Goal: Task Accomplishment & Management: Manage account settings

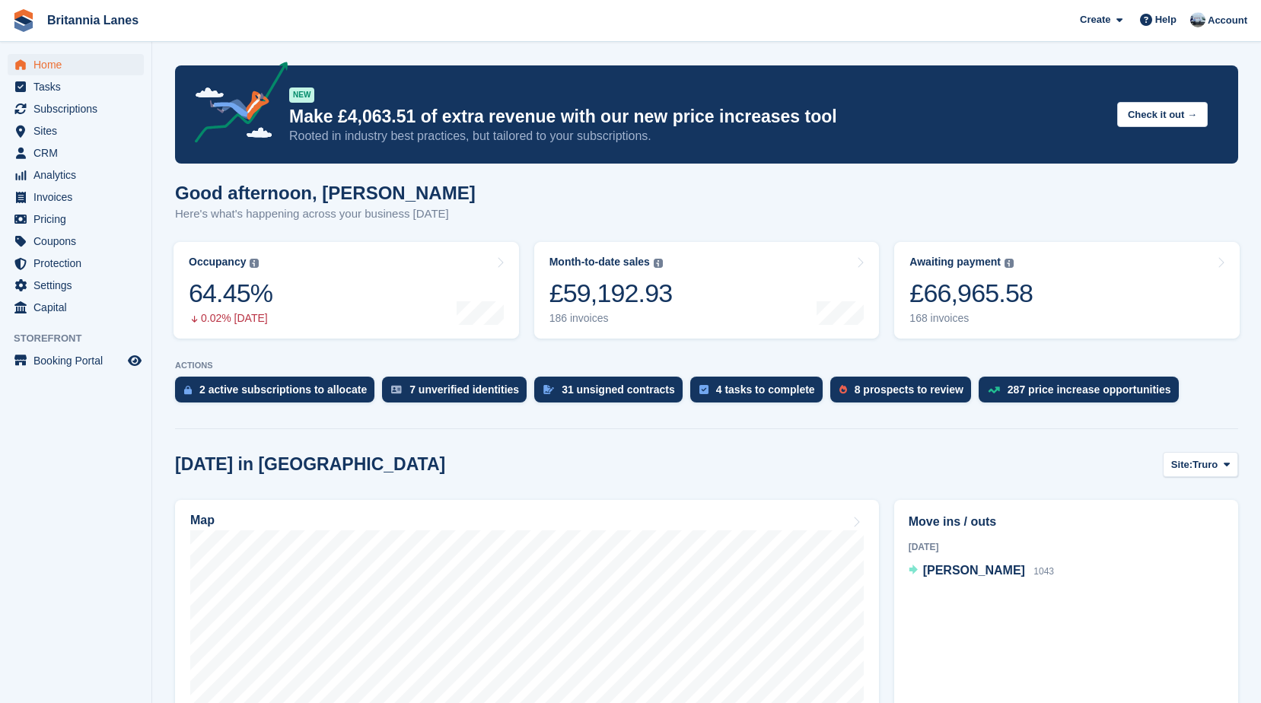
click at [82, 135] on span "Sites" at bounding box center [78, 130] width 91 height 21
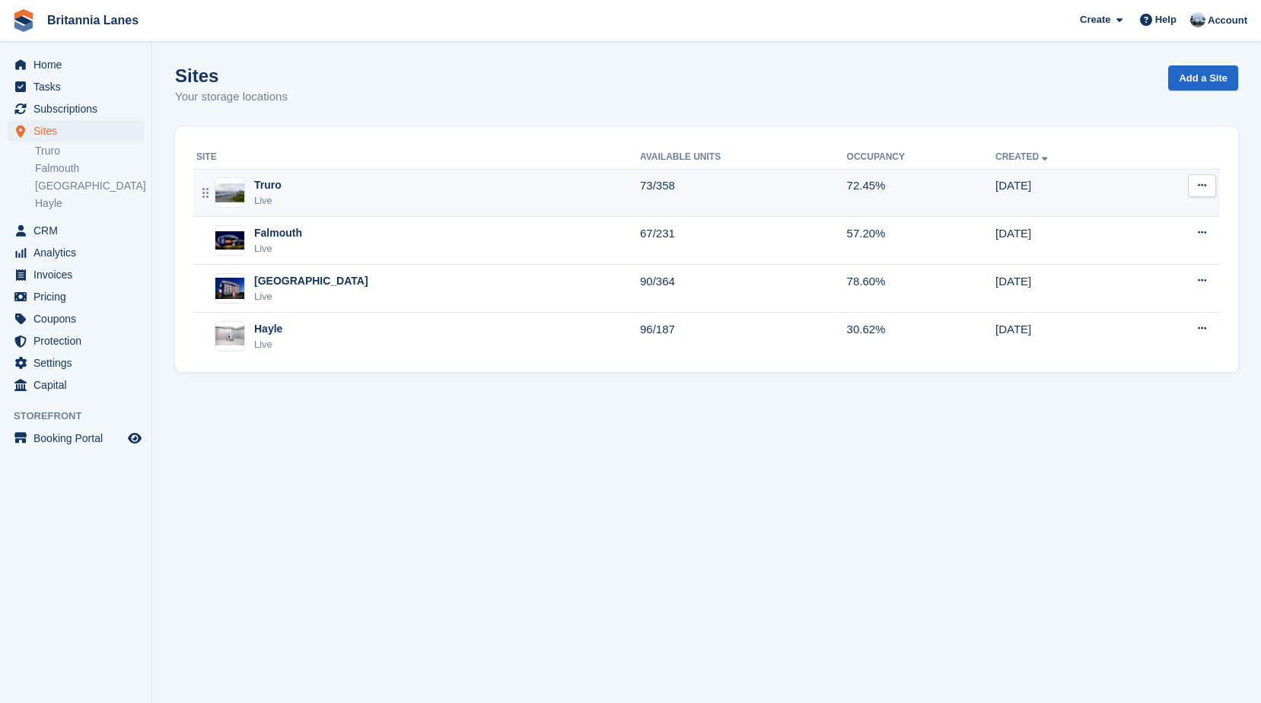
click at [297, 179] on div "Truro Live" at bounding box center [418, 192] width 444 height 31
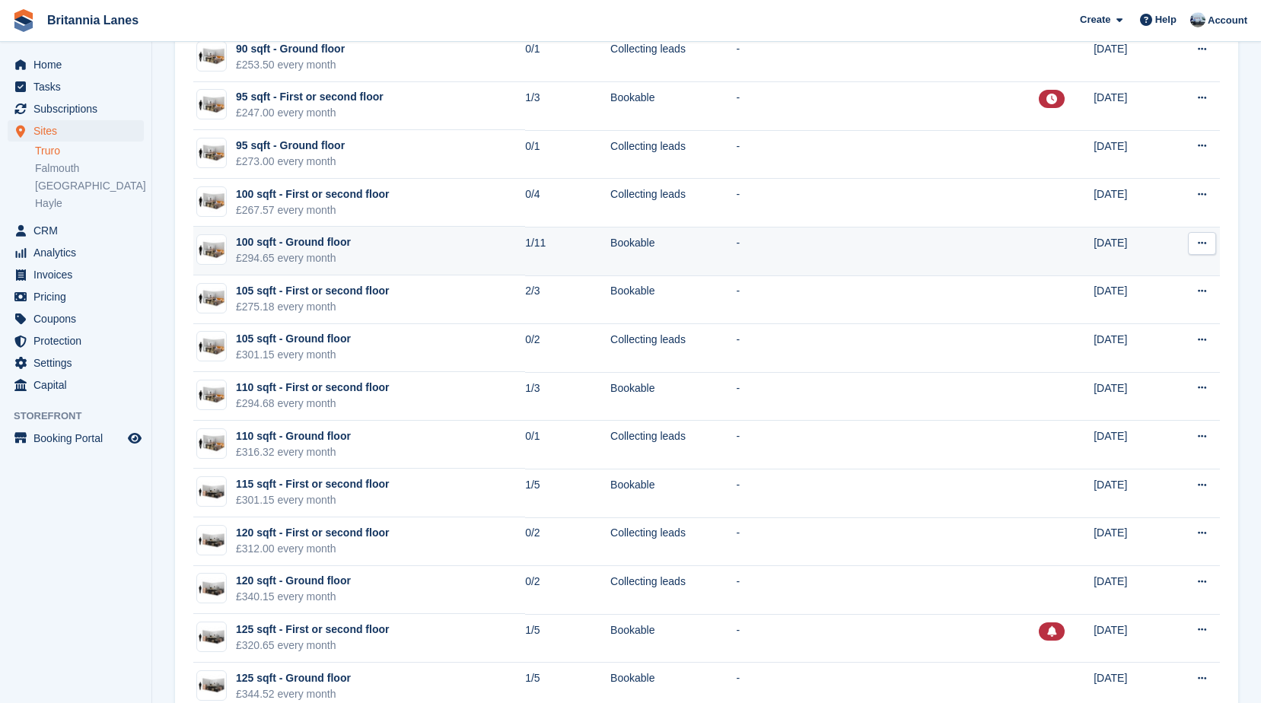
scroll to position [1750, 0]
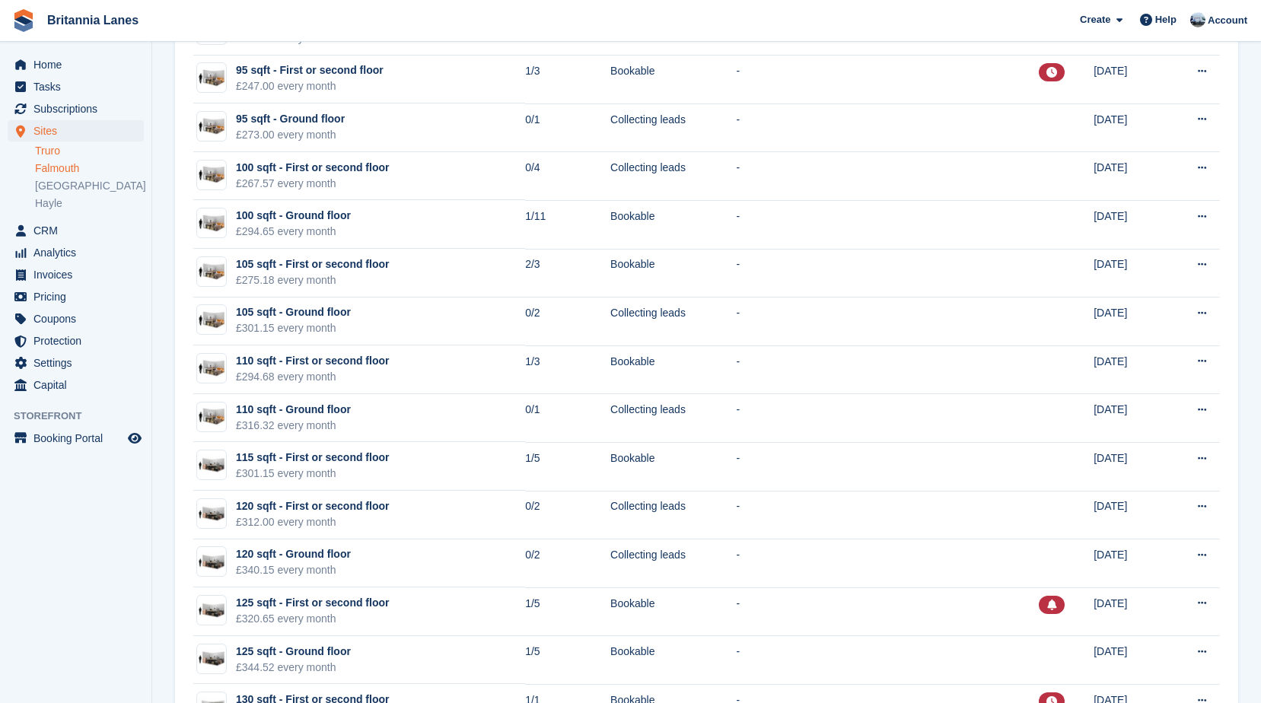
click at [72, 169] on link "Falmouth" at bounding box center [89, 168] width 109 height 14
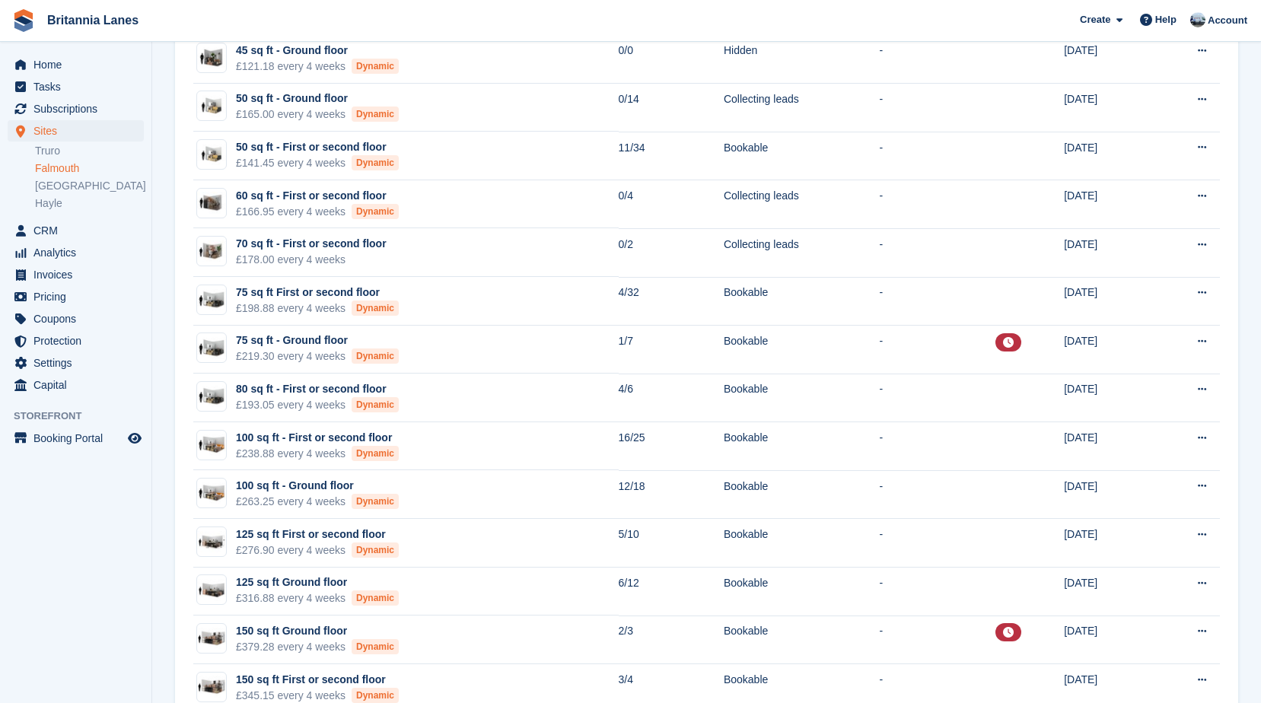
scroll to position [685, 0]
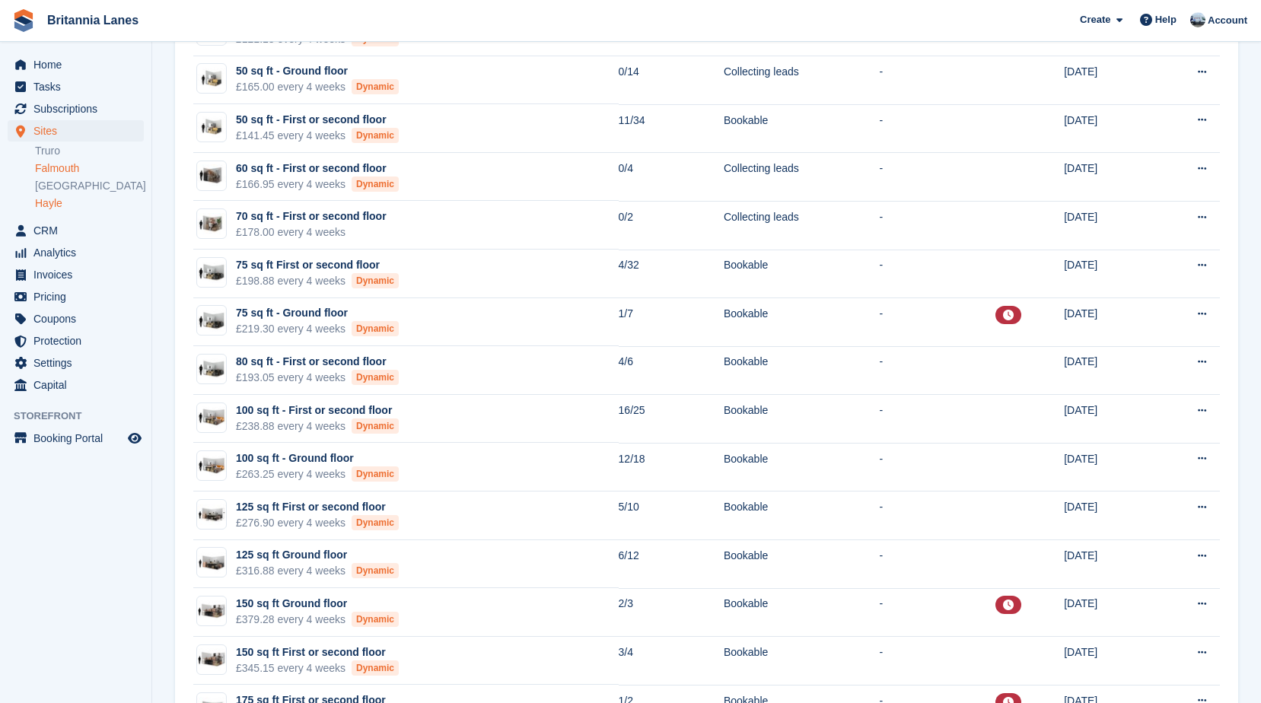
click at [56, 201] on link "Hayle" at bounding box center [89, 203] width 109 height 14
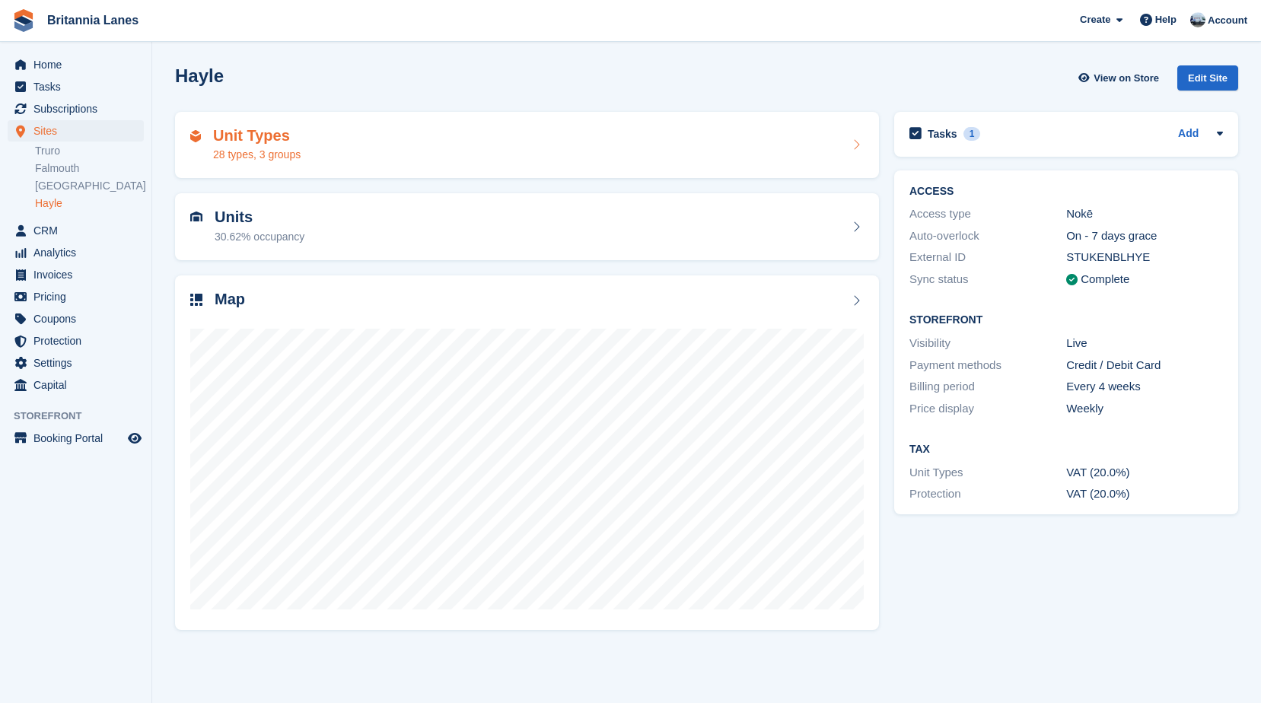
click at [277, 150] on div "28 types, 3 groups" at bounding box center [256, 155] width 87 height 16
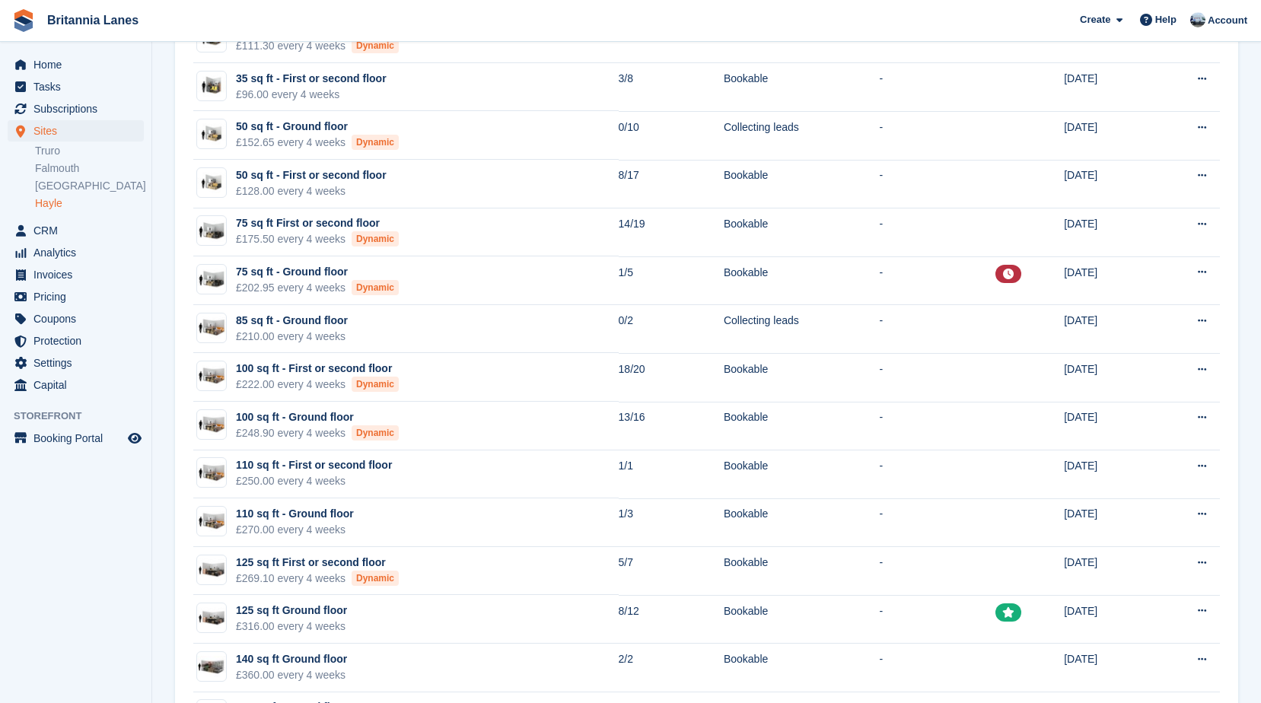
scroll to position [609, 0]
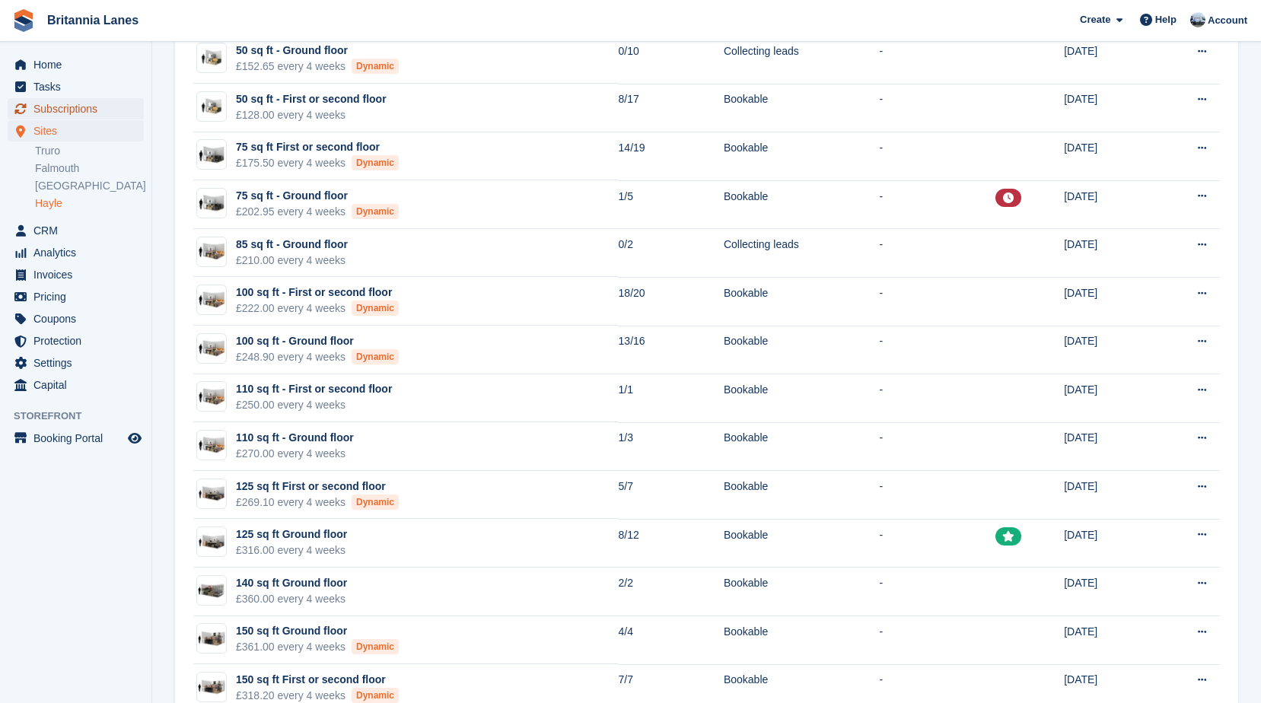
click at [94, 107] on span "Subscriptions" at bounding box center [78, 108] width 91 height 21
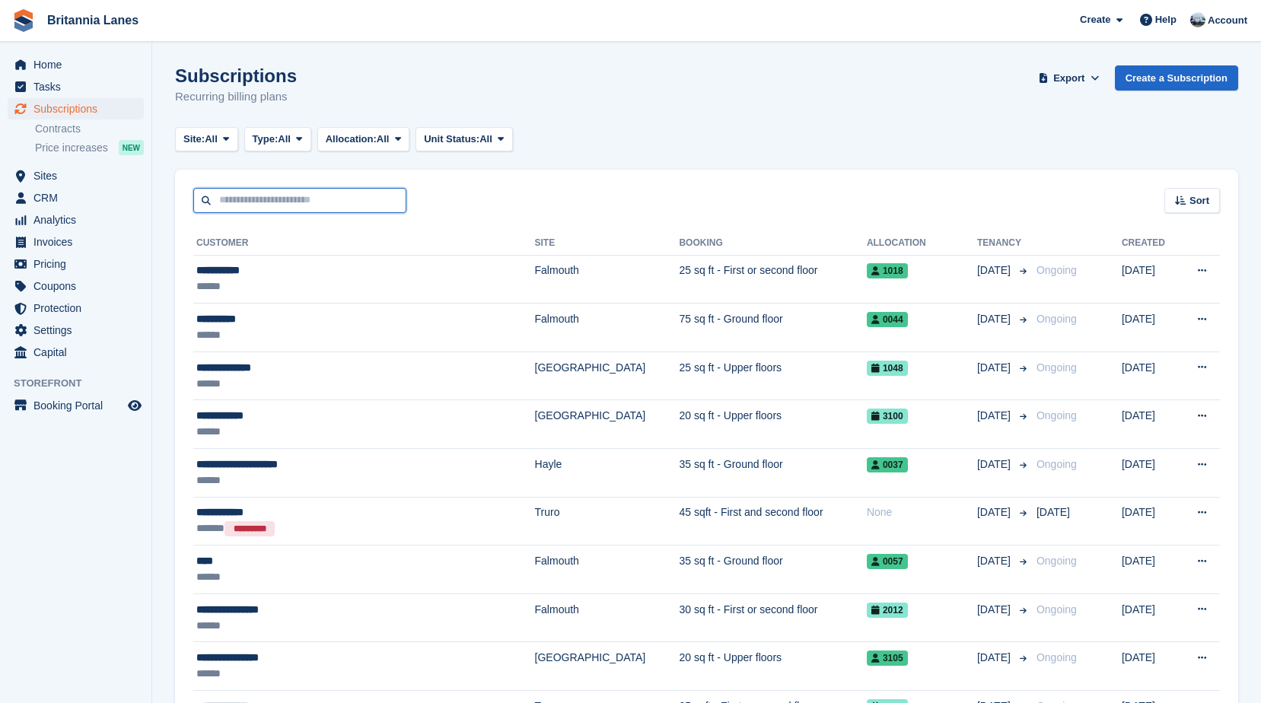
click at [243, 195] on input "text" at bounding box center [299, 200] width 213 height 25
type input "*"
type input "**********"
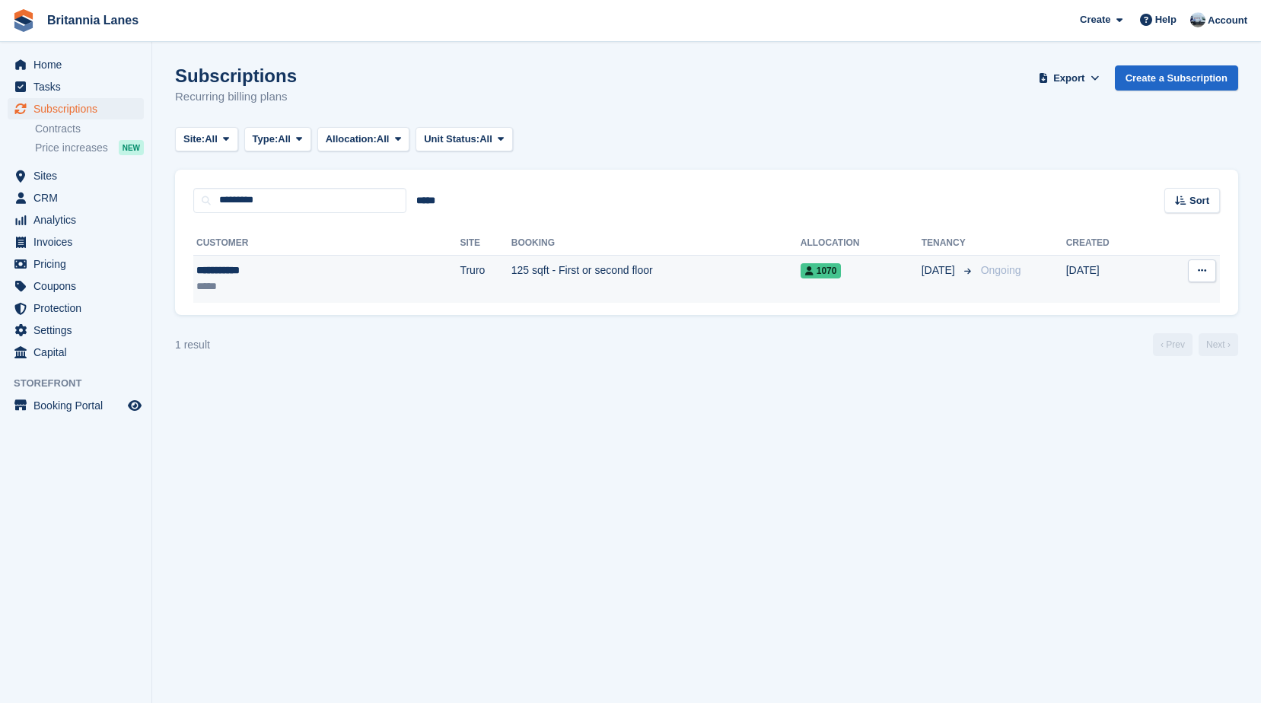
click at [274, 260] on td "**********" at bounding box center [326, 279] width 266 height 48
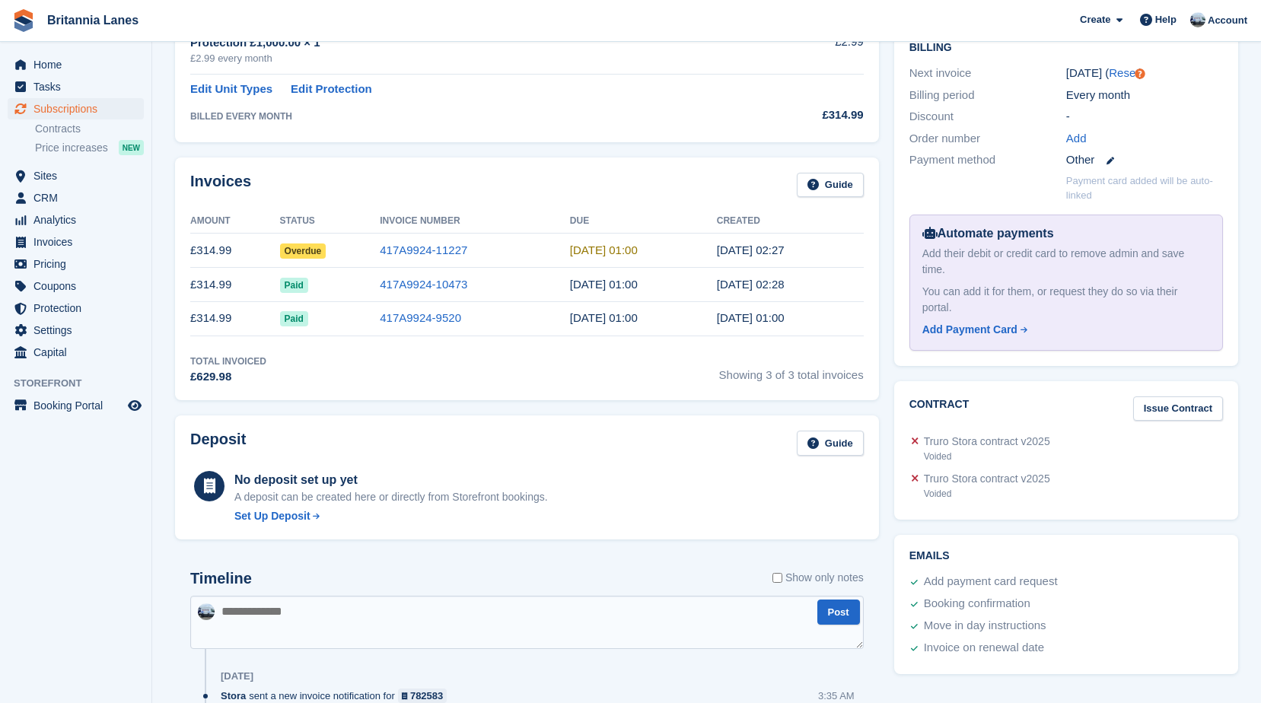
scroll to position [380, 0]
click at [439, 255] on link "417A9924-11227" at bounding box center [423, 248] width 87 height 13
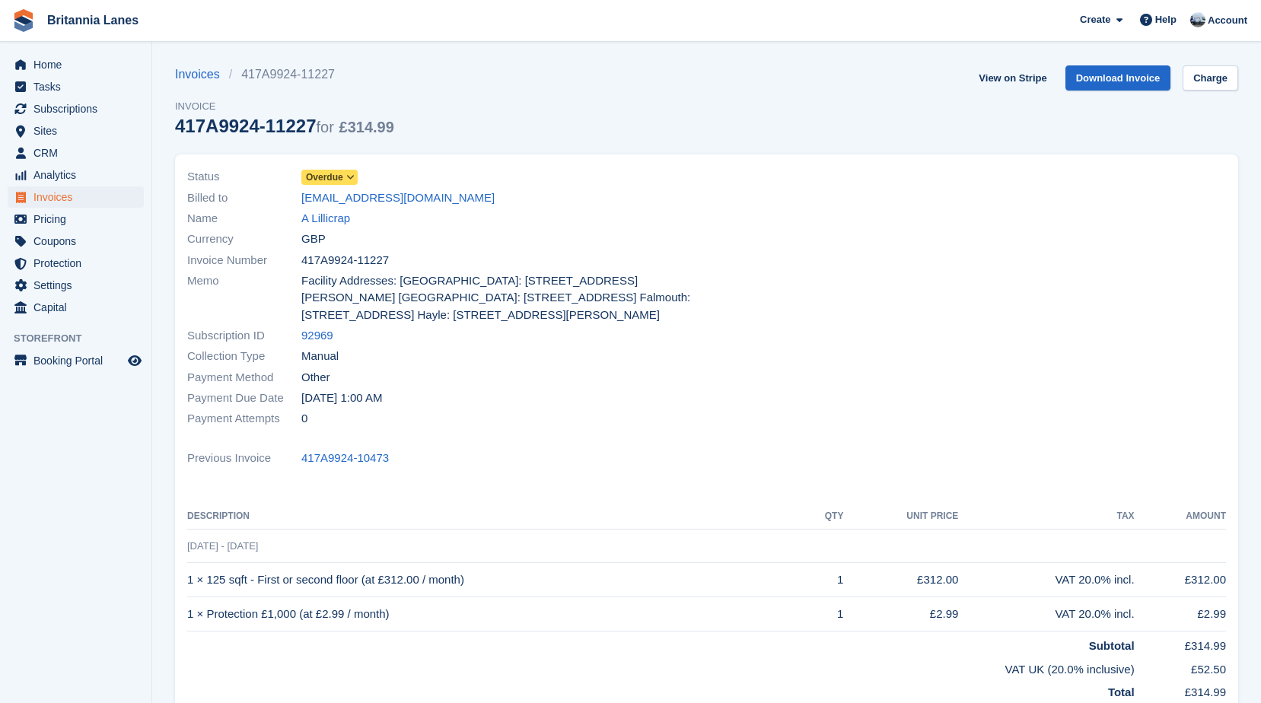
click at [606, 113] on div "Invoices 417A9924-11227 Invoice 417A9924-11227 for £314.99 View on Stripe Downl…" at bounding box center [706, 109] width 1063 height 89
click at [1121, 84] on link "Download Invoice" at bounding box center [1118, 77] width 106 height 25
click at [62, 107] on span "Subscriptions" at bounding box center [78, 108] width 91 height 21
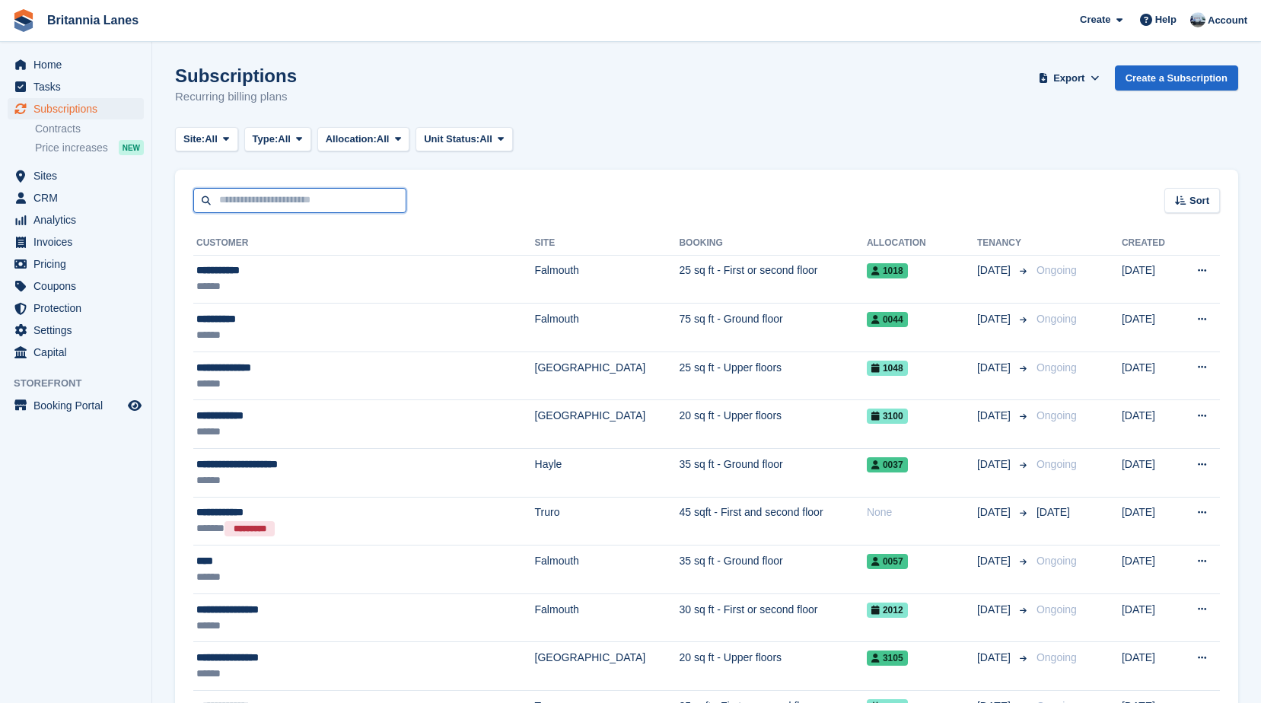
click at [332, 193] on input "text" at bounding box center [299, 200] width 213 height 25
type input "******"
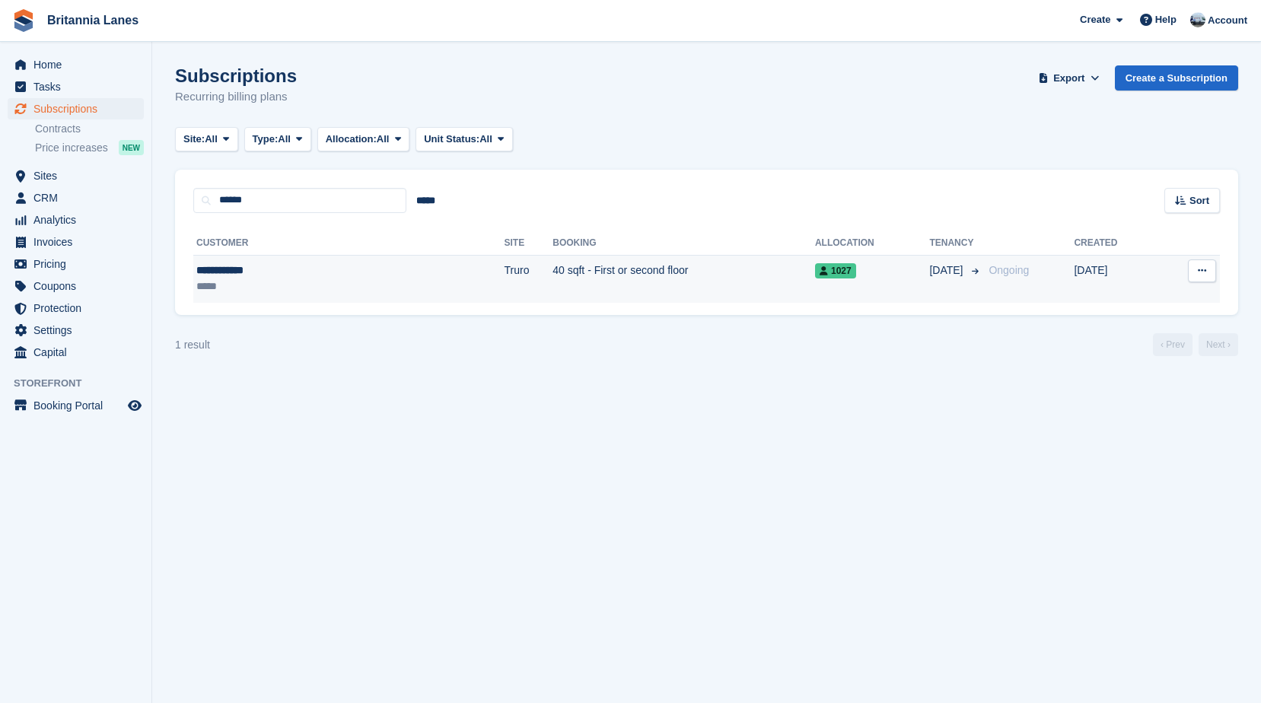
click at [294, 286] on div "*****" at bounding box center [274, 286] width 157 height 16
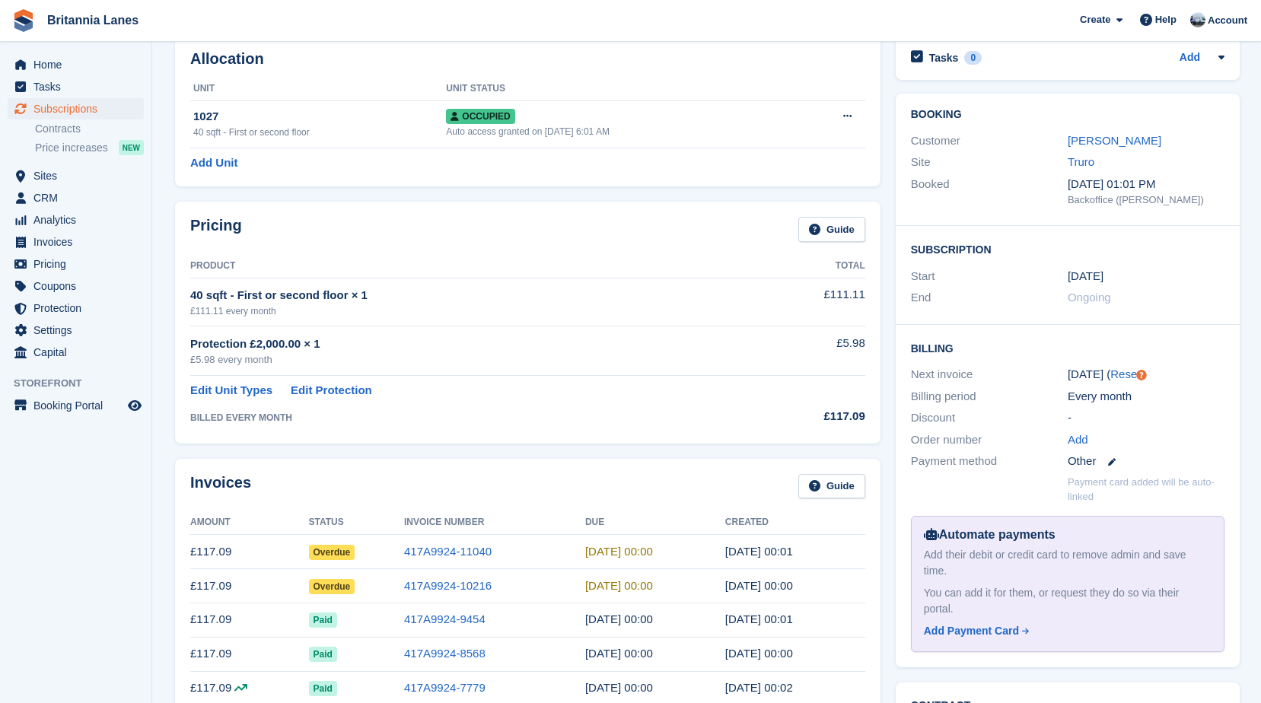
scroll to position [152, 0]
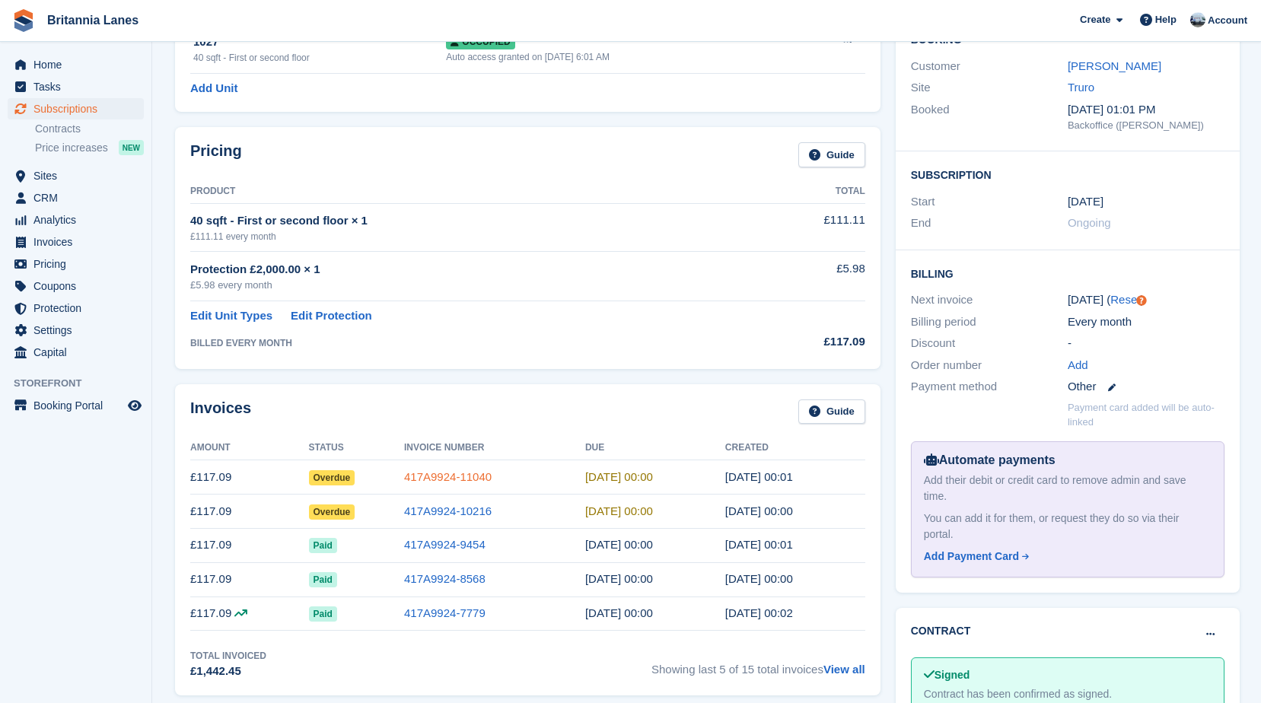
click at [472, 477] on link "417A9924-11040" at bounding box center [447, 476] width 87 height 13
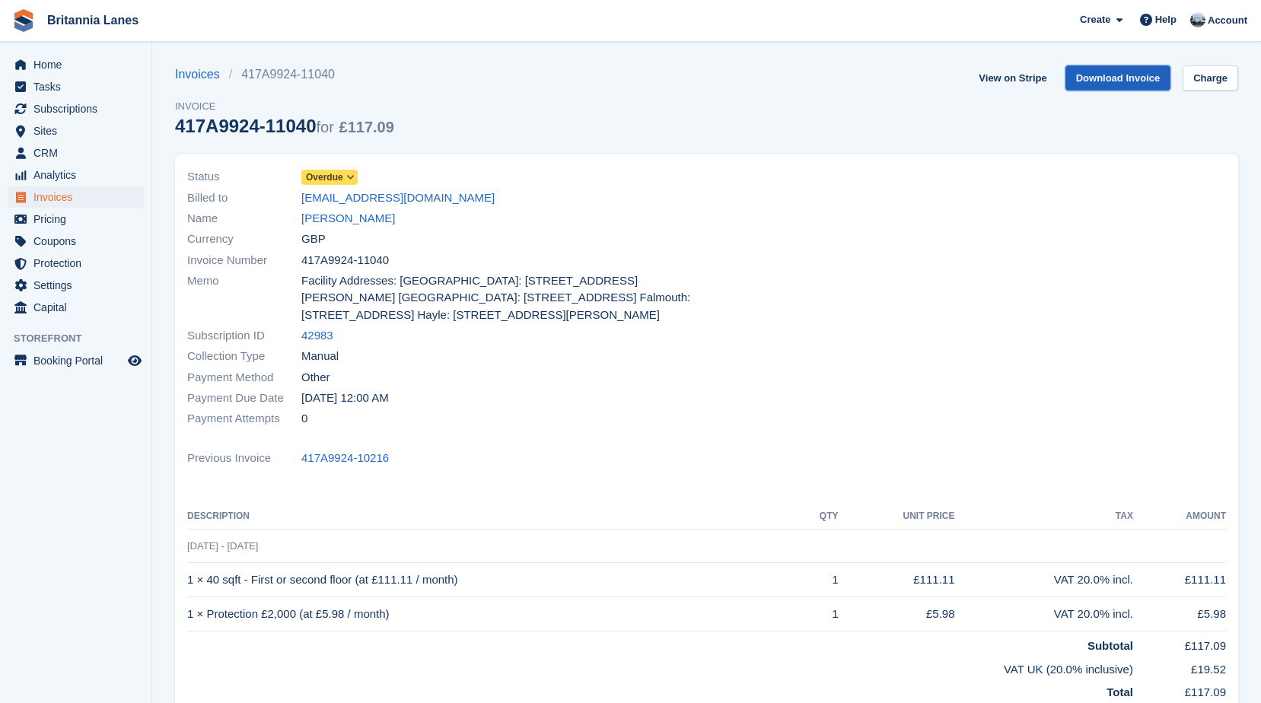
click at [1125, 78] on link "Download Invoice" at bounding box center [1118, 77] width 106 height 25
drag, startPoint x: 73, startPoint y: 110, endPoint x: 90, endPoint y: 122, distance: 20.3
click at [73, 110] on span "Subscriptions" at bounding box center [78, 108] width 91 height 21
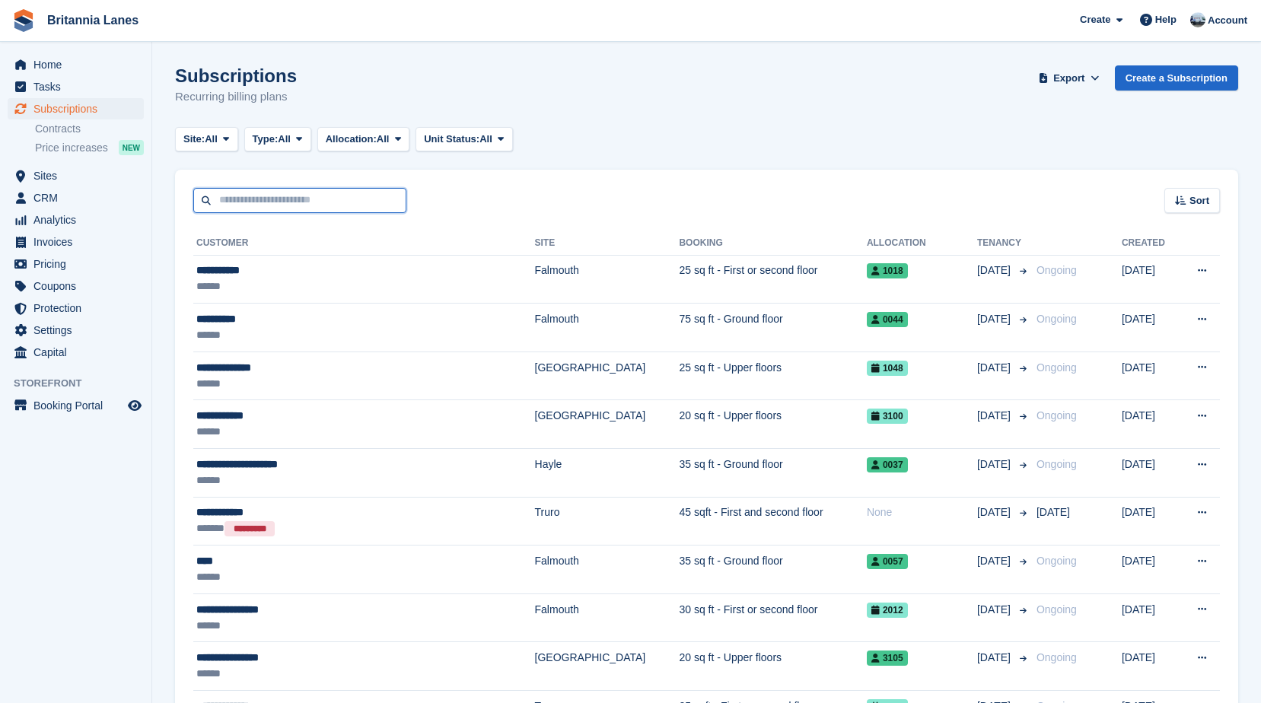
click at [291, 202] on input "text" at bounding box center [299, 200] width 213 height 25
type input "******"
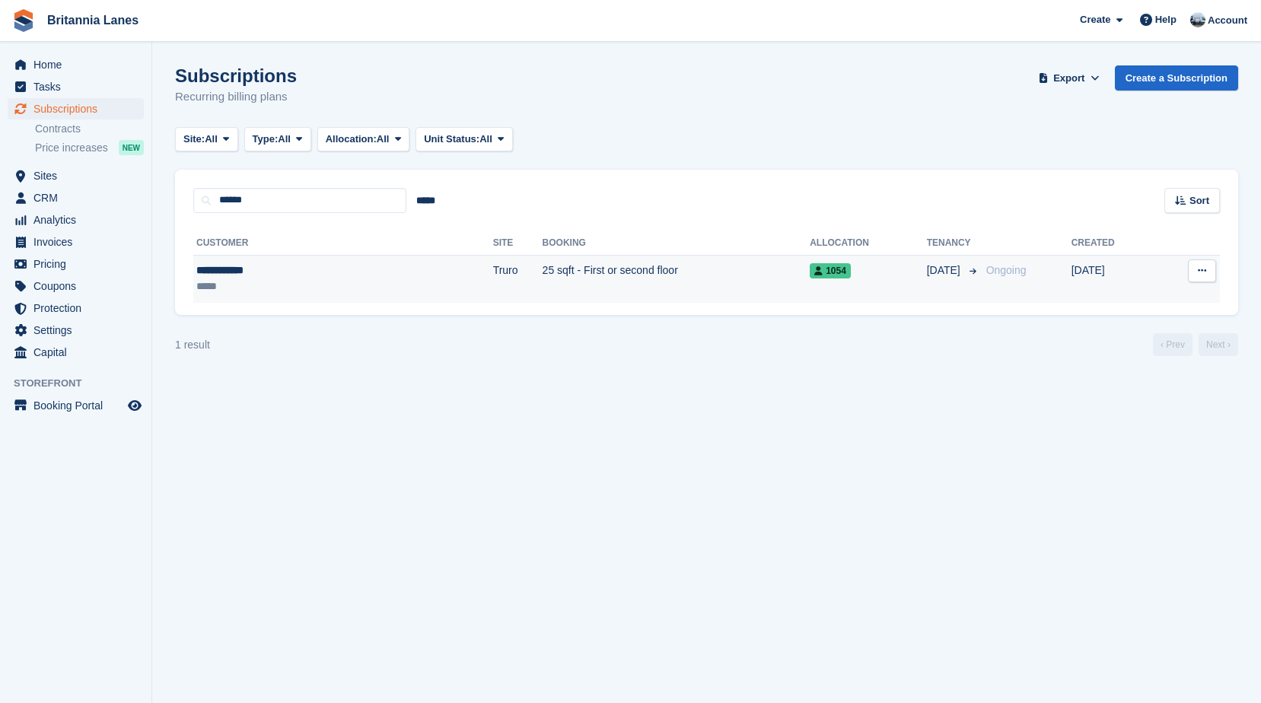
click at [278, 272] on div "**********" at bounding box center [270, 270] width 149 height 16
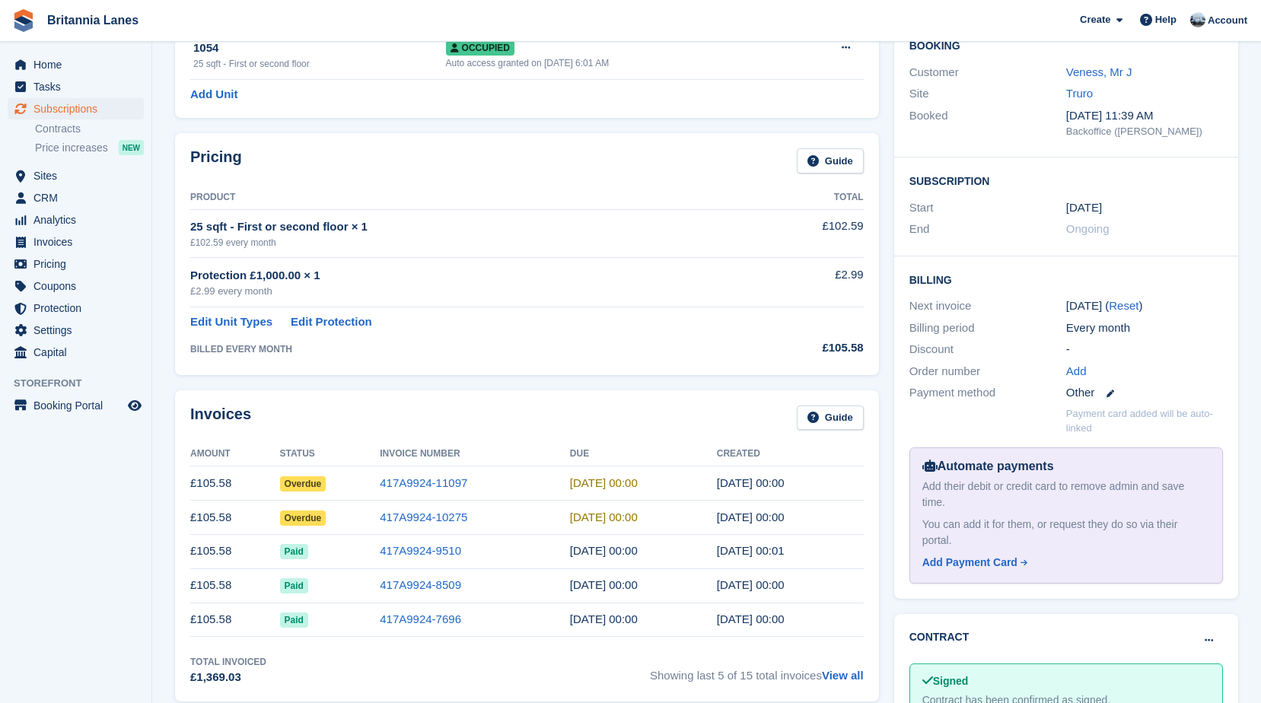
scroll to position [152, 0]
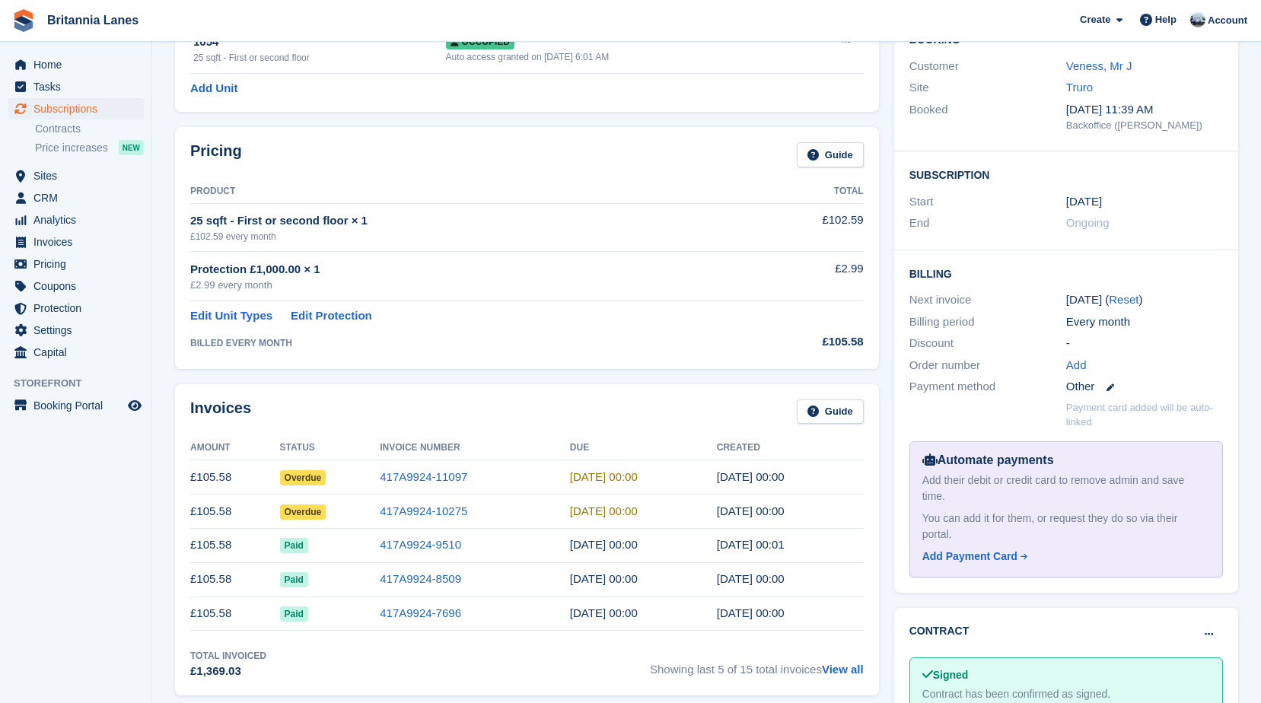
click at [447, 485] on td "417A9924-11097" at bounding box center [475, 477] width 190 height 34
click at [442, 481] on link "417A9924-11097" at bounding box center [423, 476] width 87 height 13
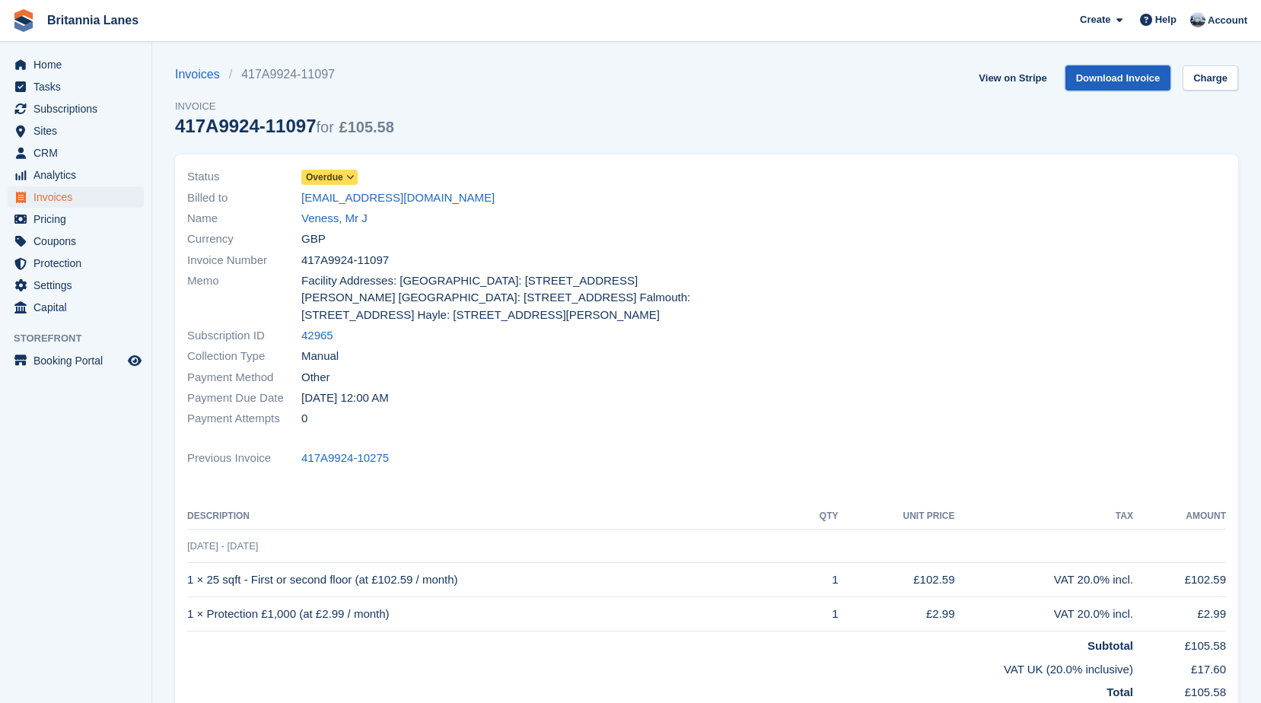
click at [1146, 83] on link "Download Invoice" at bounding box center [1118, 77] width 106 height 25
click at [56, 113] on span "Subscriptions" at bounding box center [78, 108] width 91 height 21
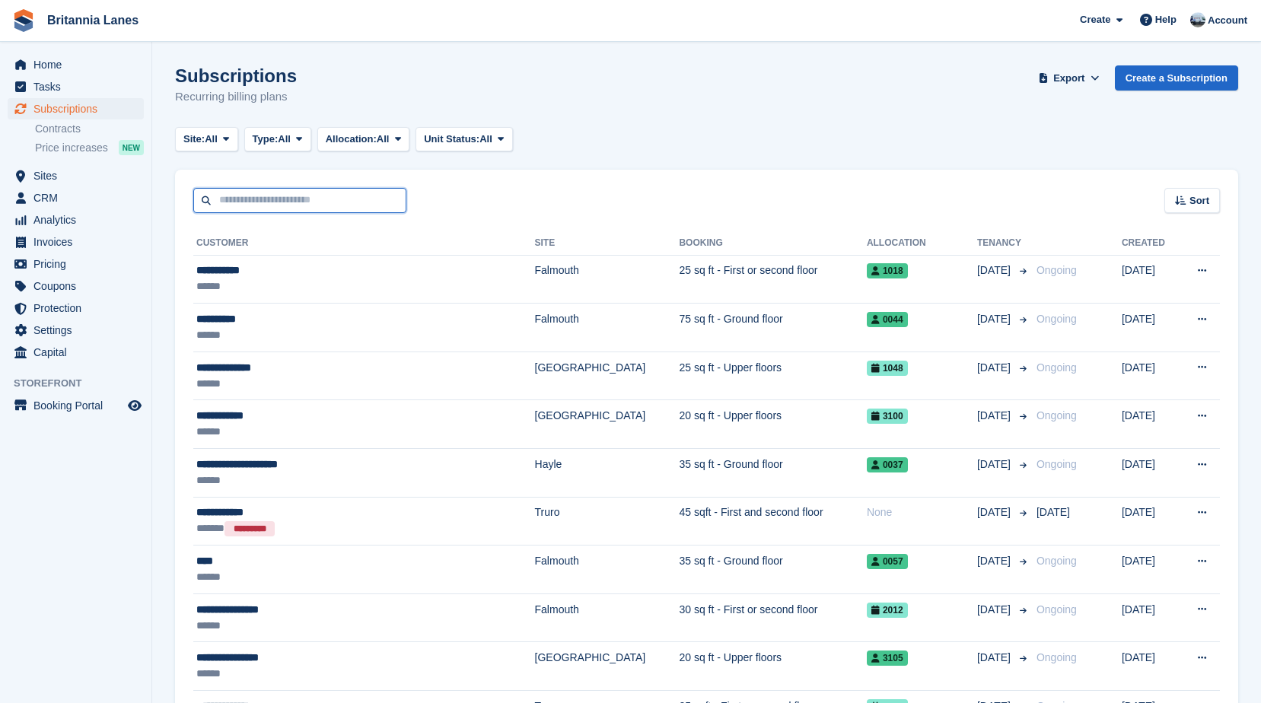
click at [265, 205] on input "text" at bounding box center [299, 200] width 213 height 25
type input "******"
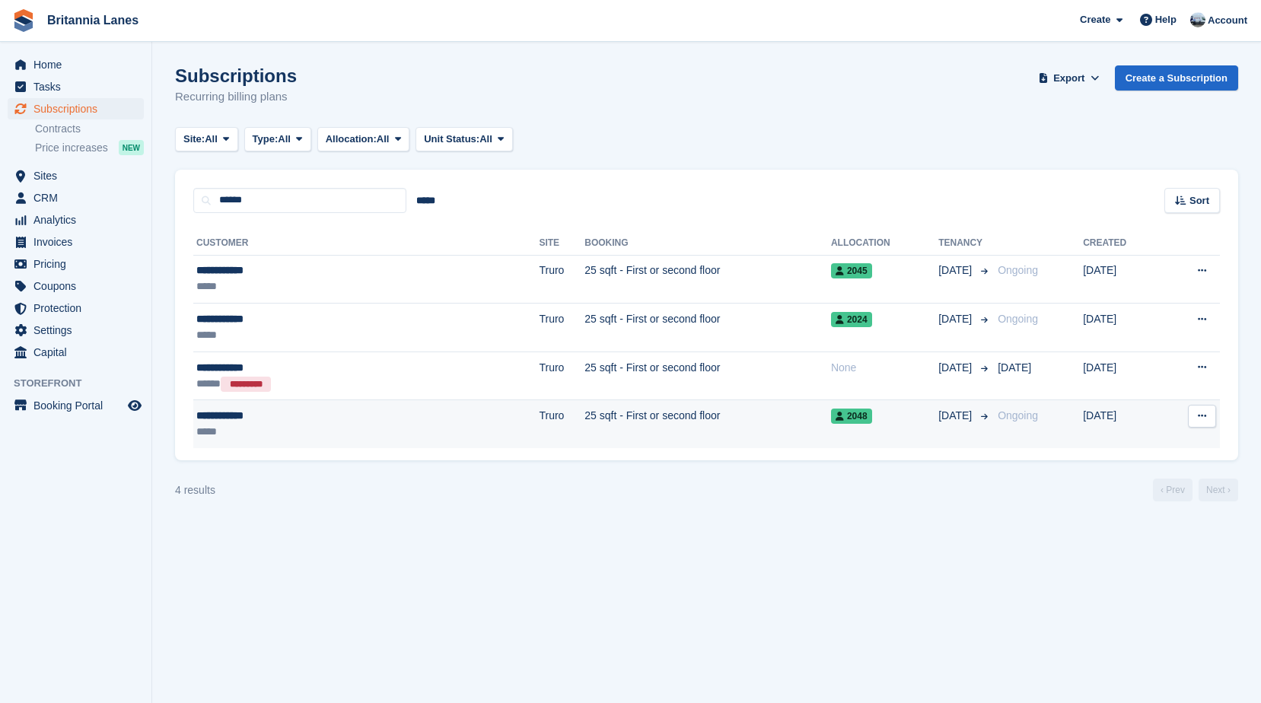
click at [266, 421] on div "**********" at bounding box center [289, 416] width 187 height 16
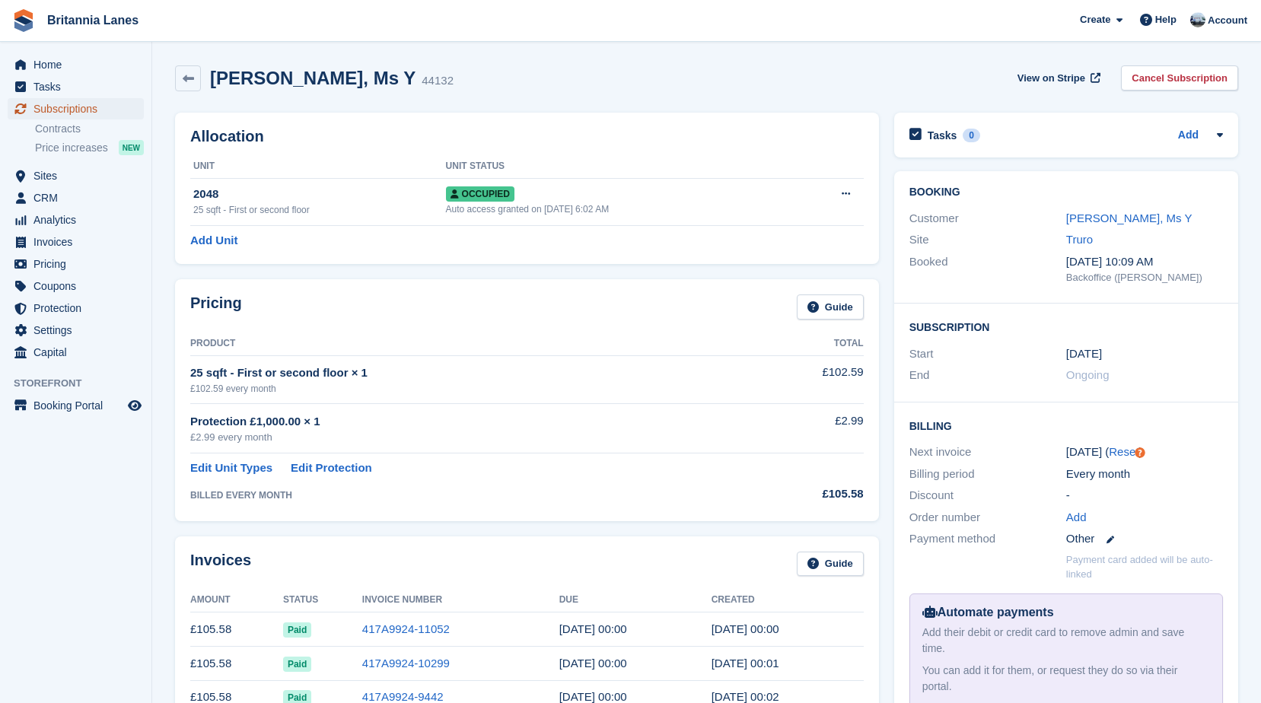
click at [84, 99] on span "Subscriptions" at bounding box center [78, 108] width 91 height 21
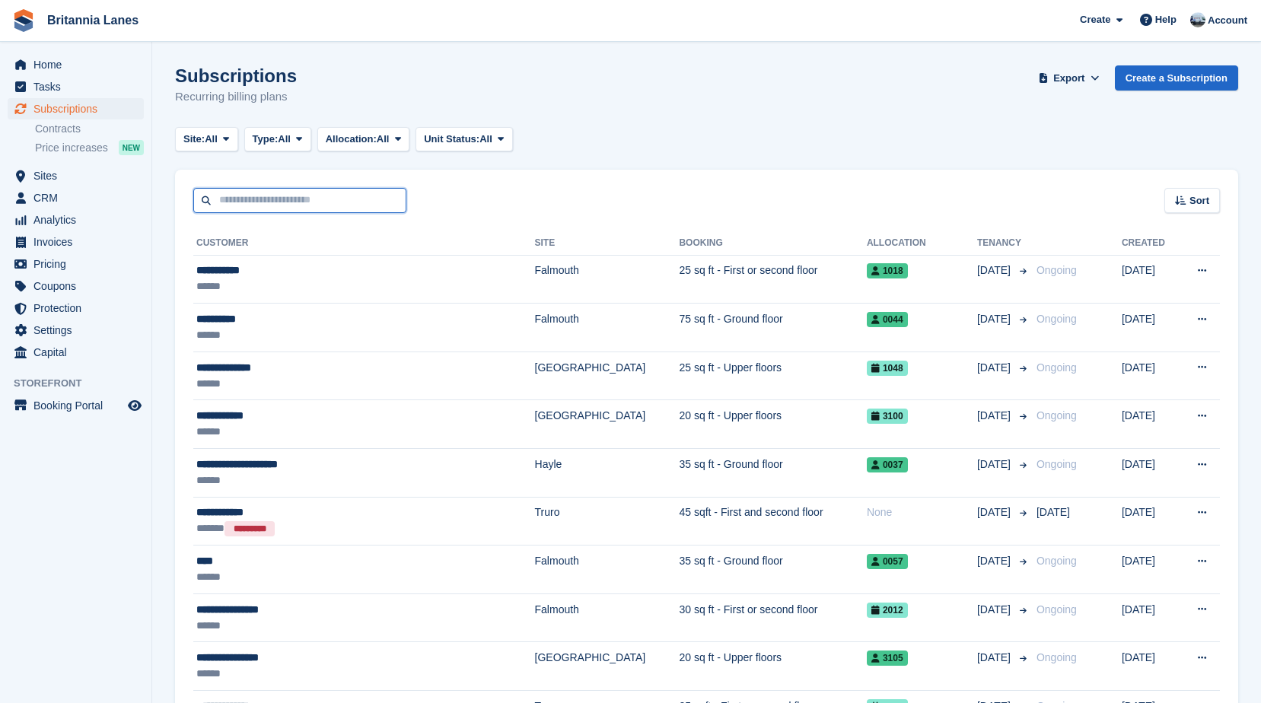
click at [274, 208] on input "text" at bounding box center [299, 200] width 213 height 25
type input "********"
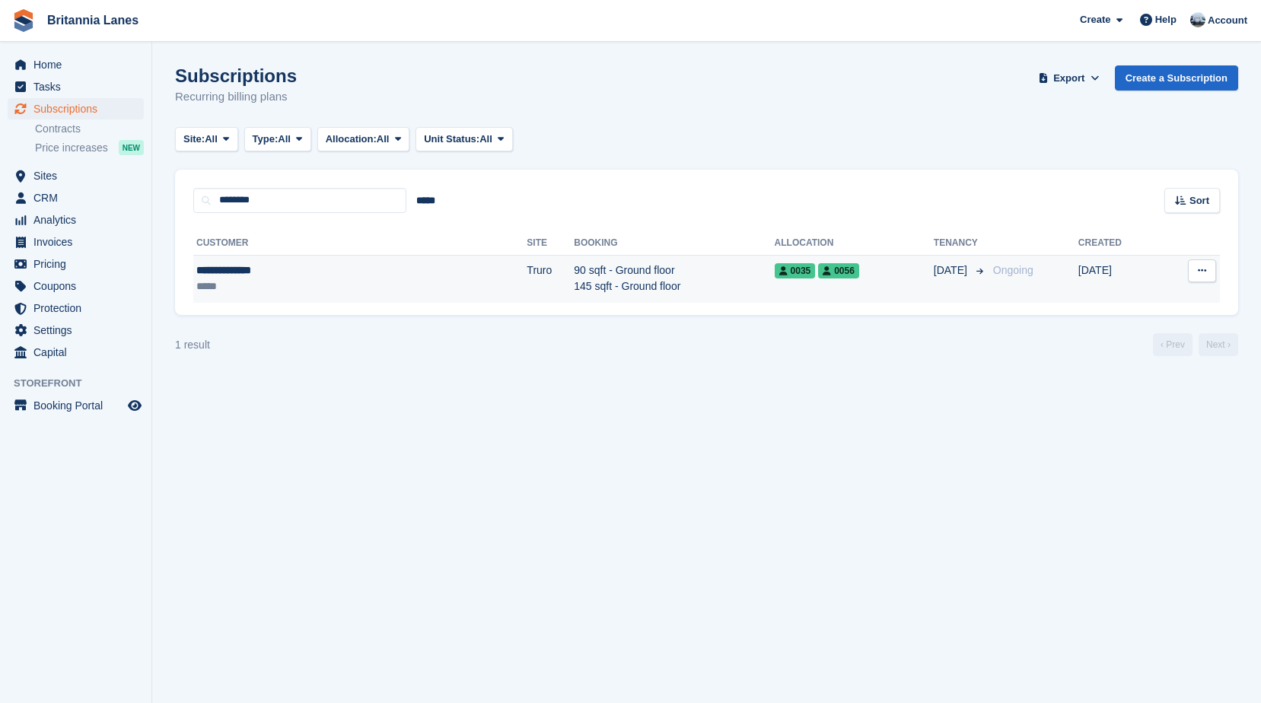
click at [297, 287] on div "*****" at bounding box center [283, 286] width 174 height 16
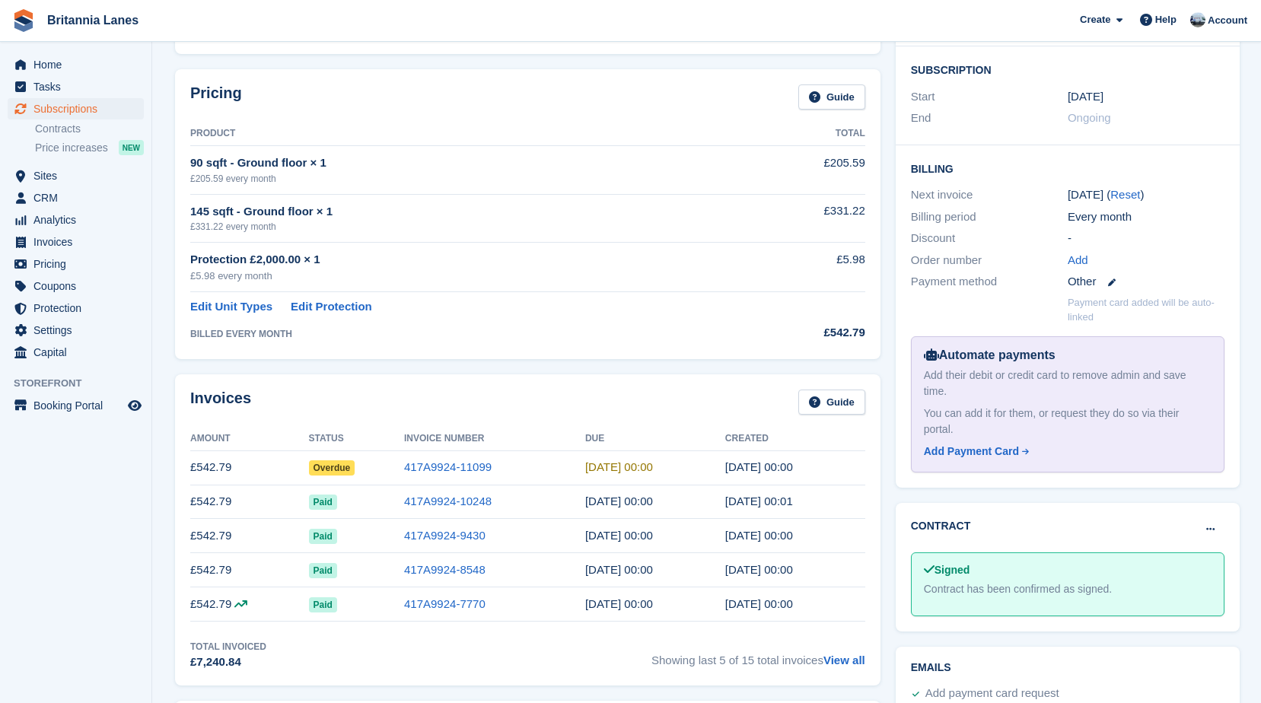
scroll to position [533, 0]
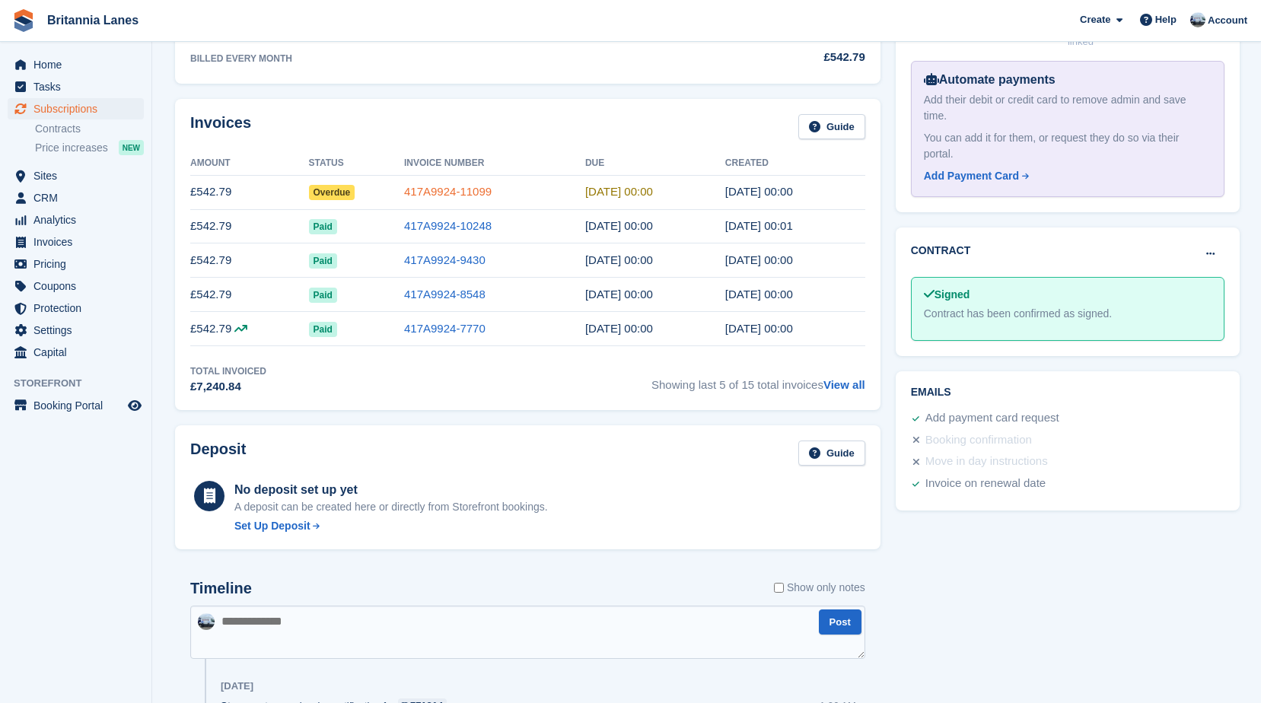
click at [443, 187] on link "417A9924-11099" at bounding box center [447, 191] width 87 height 13
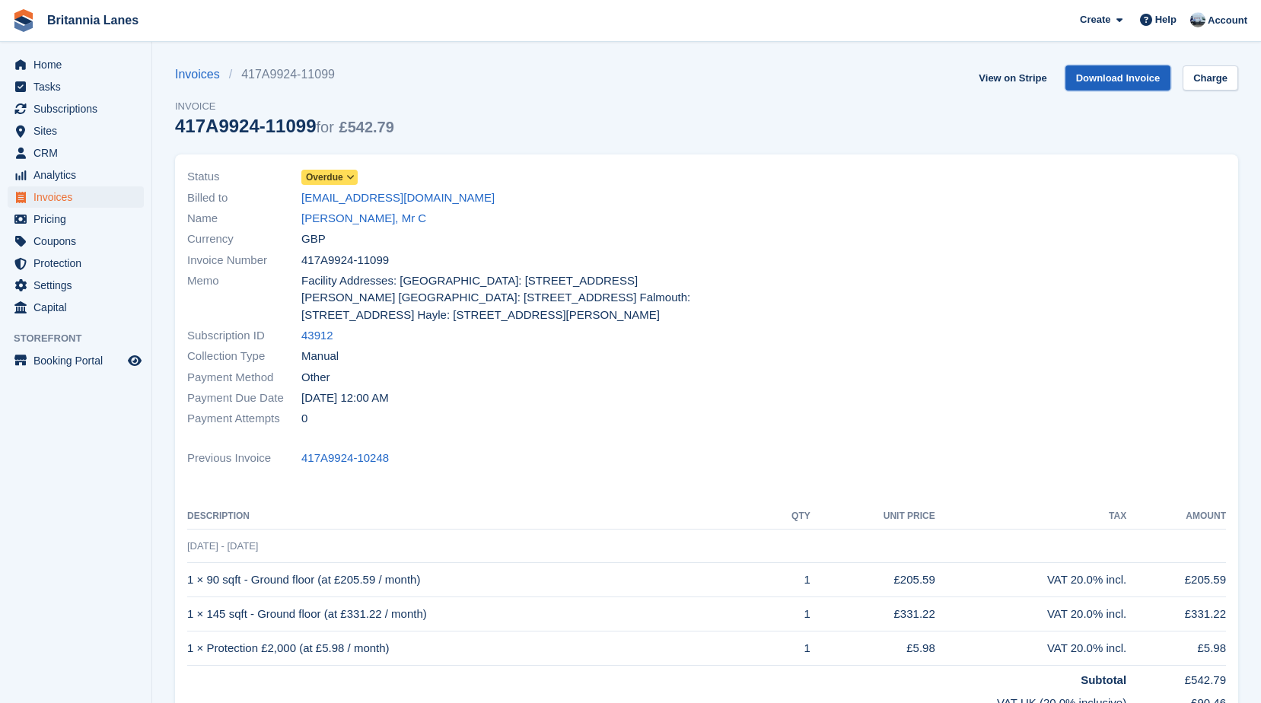
click at [1082, 90] on link "Download Invoice" at bounding box center [1118, 77] width 106 height 25
drag, startPoint x: 94, startPoint y: 113, endPoint x: 118, endPoint y: 113, distance: 24.3
click at [94, 113] on span "Subscriptions" at bounding box center [78, 108] width 91 height 21
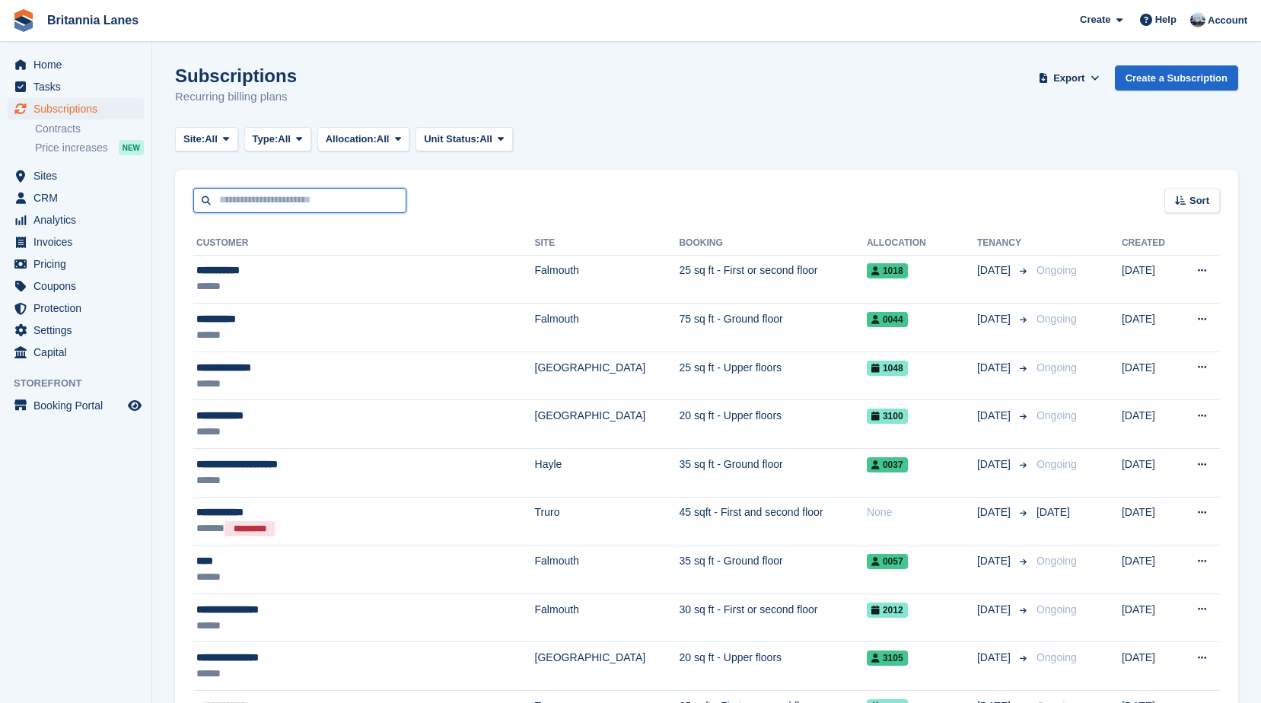
click at [319, 202] on input "text" at bounding box center [299, 200] width 213 height 25
click at [552, 181] on div "Sort Sort by Customer name Date created Move in date Move out date Created (old…" at bounding box center [706, 191] width 1063 height 43
click at [378, 187] on div "Sort Sort by Customer name Date created Move in date Move out date Created (old…" at bounding box center [706, 191] width 1063 height 43
click at [376, 194] on input "text" at bounding box center [299, 200] width 213 height 25
click at [75, 105] on span "Subscriptions" at bounding box center [78, 108] width 91 height 21
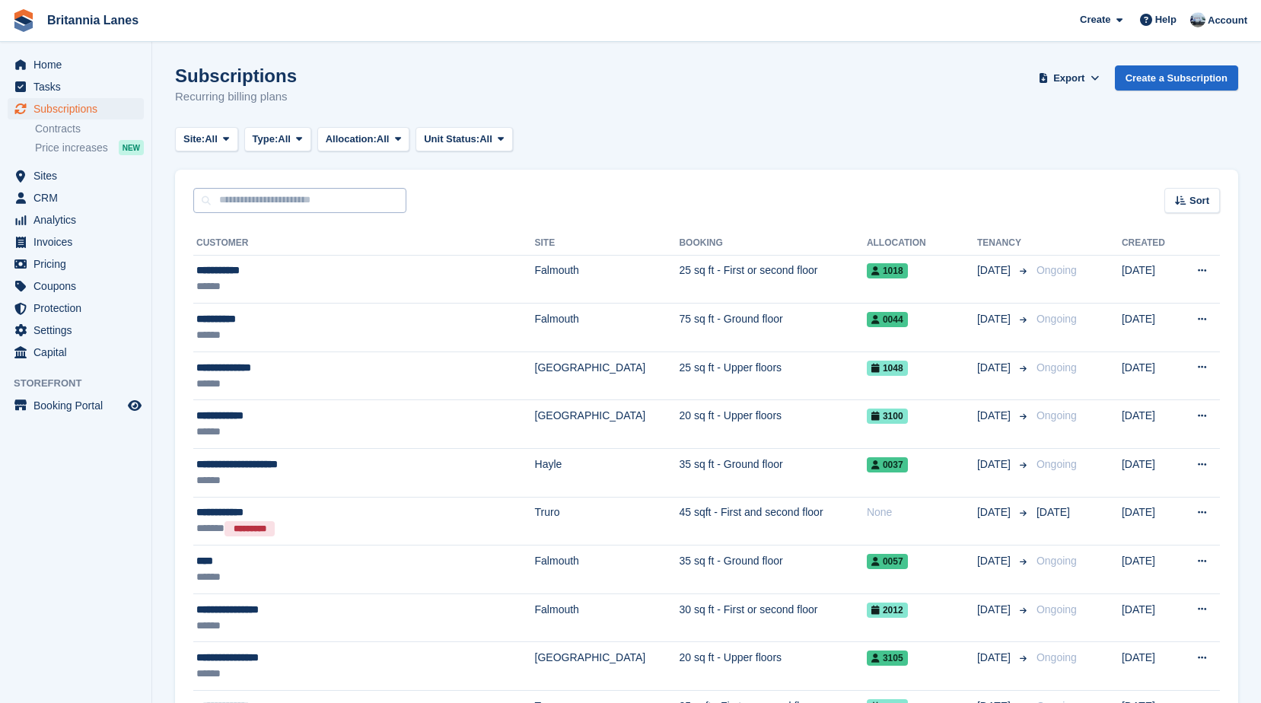
click at [355, 201] on input "text" at bounding box center [299, 200] width 213 height 25
type input "*******"
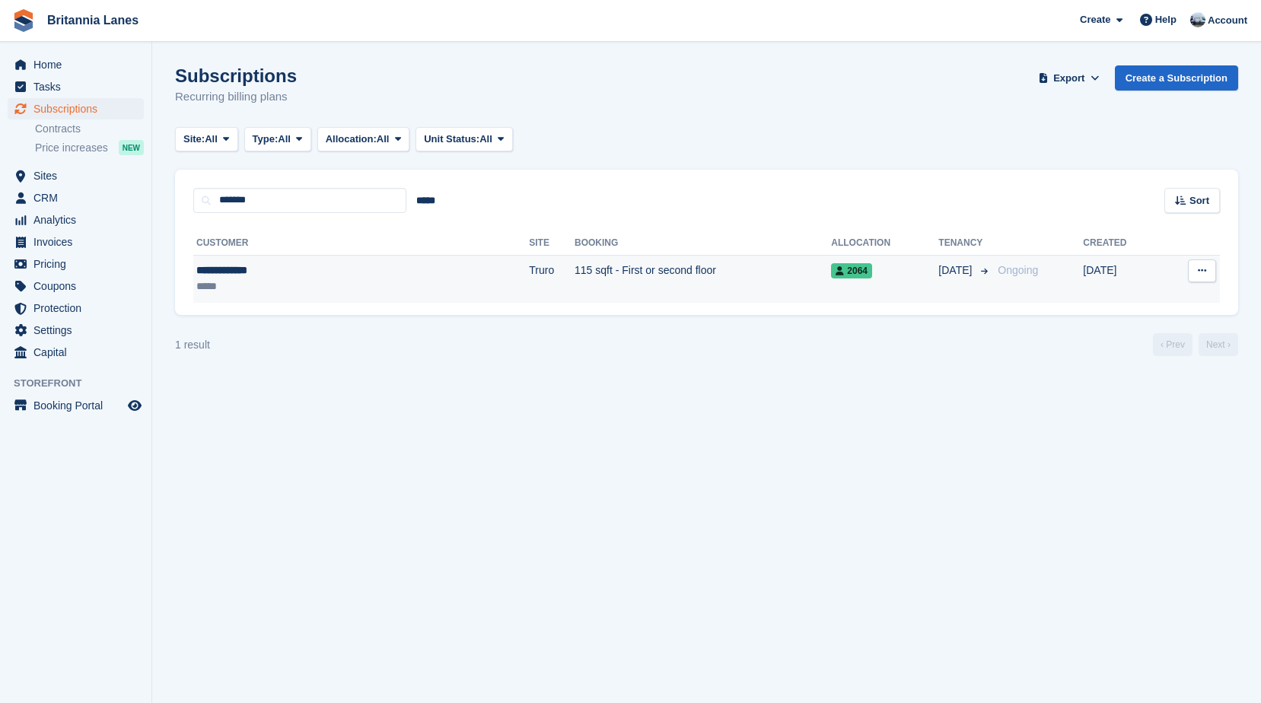
click at [347, 297] on td "**********" at bounding box center [361, 279] width 336 height 48
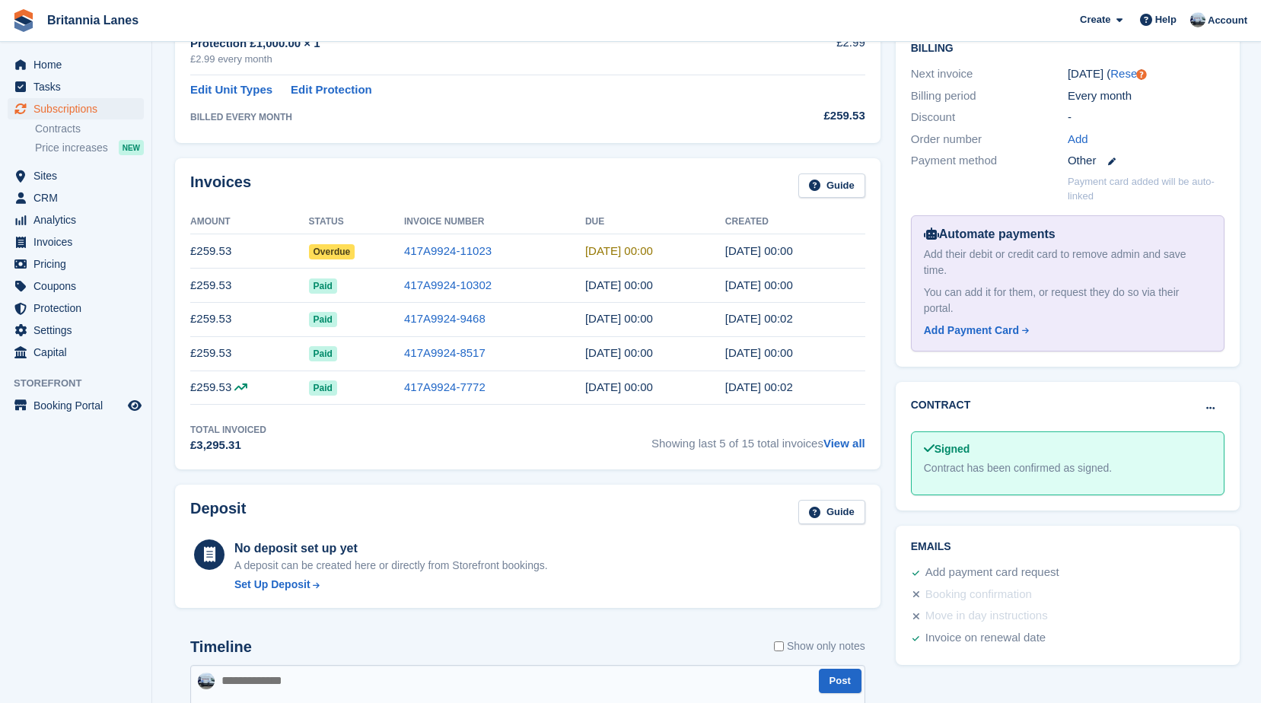
scroll to position [380, 0]
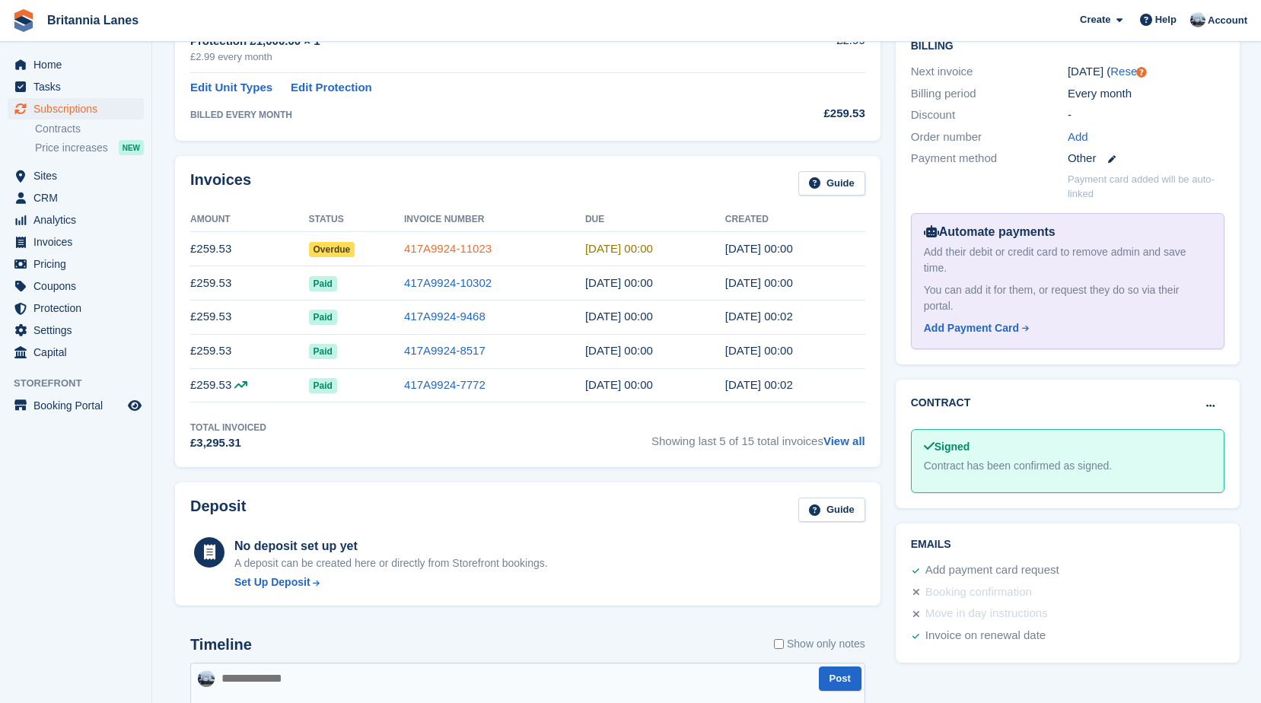
click at [439, 250] on link "417A9924-11023" at bounding box center [447, 248] width 87 height 13
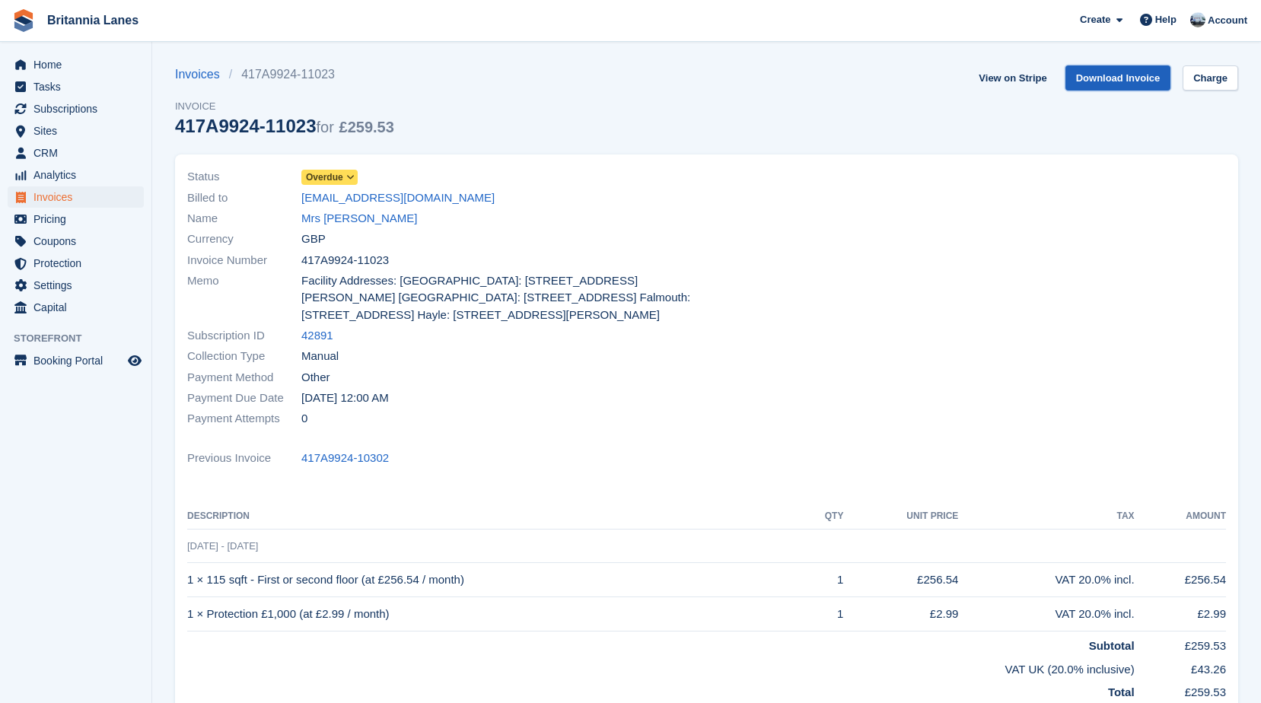
click at [1111, 71] on link "Download Invoice" at bounding box center [1118, 77] width 106 height 25
click at [55, 69] on span "Home" at bounding box center [78, 64] width 91 height 21
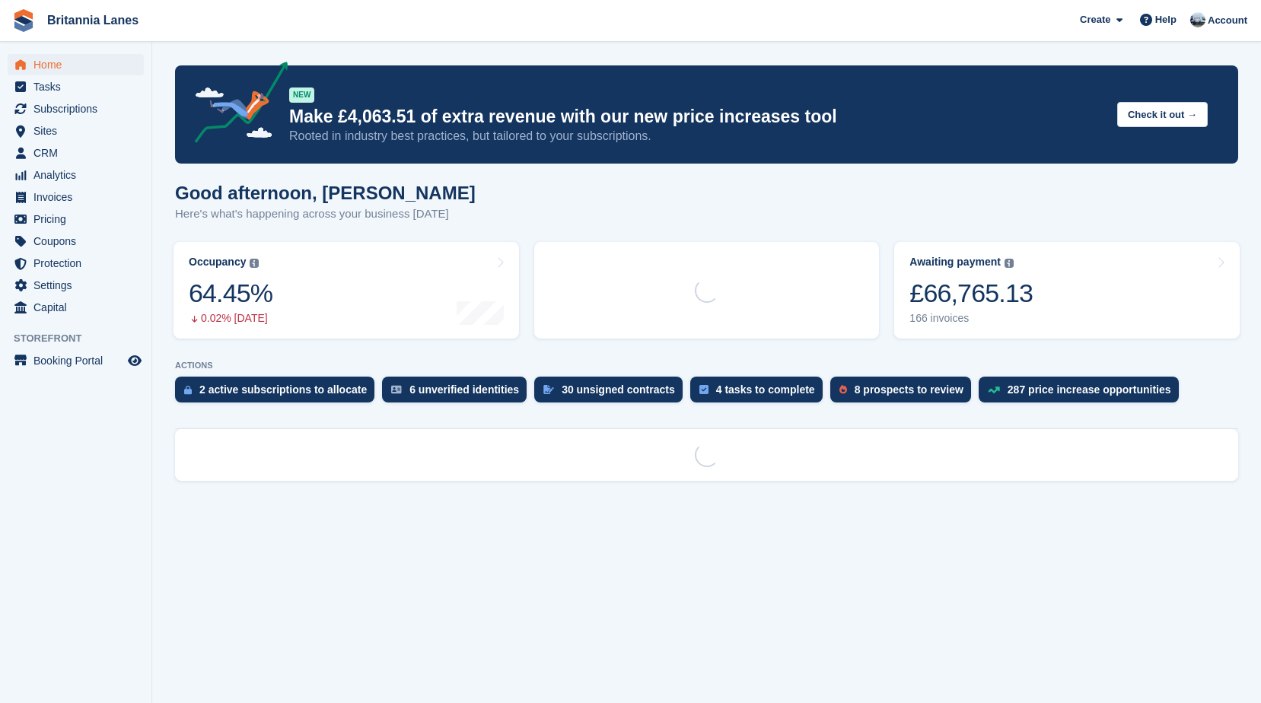
click at [428, 229] on div "Good afternoon, [PERSON_NAME] Here's what's happening across your business [DAT…" at bounding box center [706, 212] width 1063 height 59
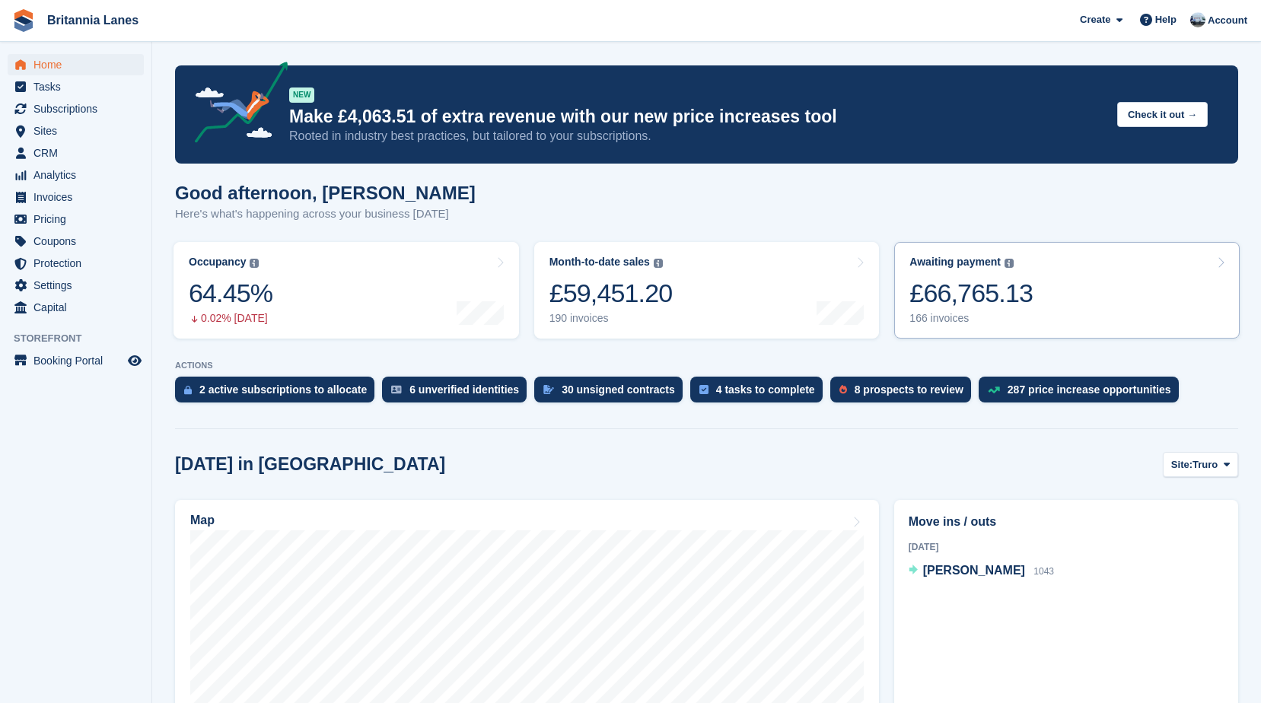
click at [1085, 297] on link "Awaiting payment The total outstanding balance on all open invoices. £66,765.13…" at bounding box center [1066, 290] width 345 height 97
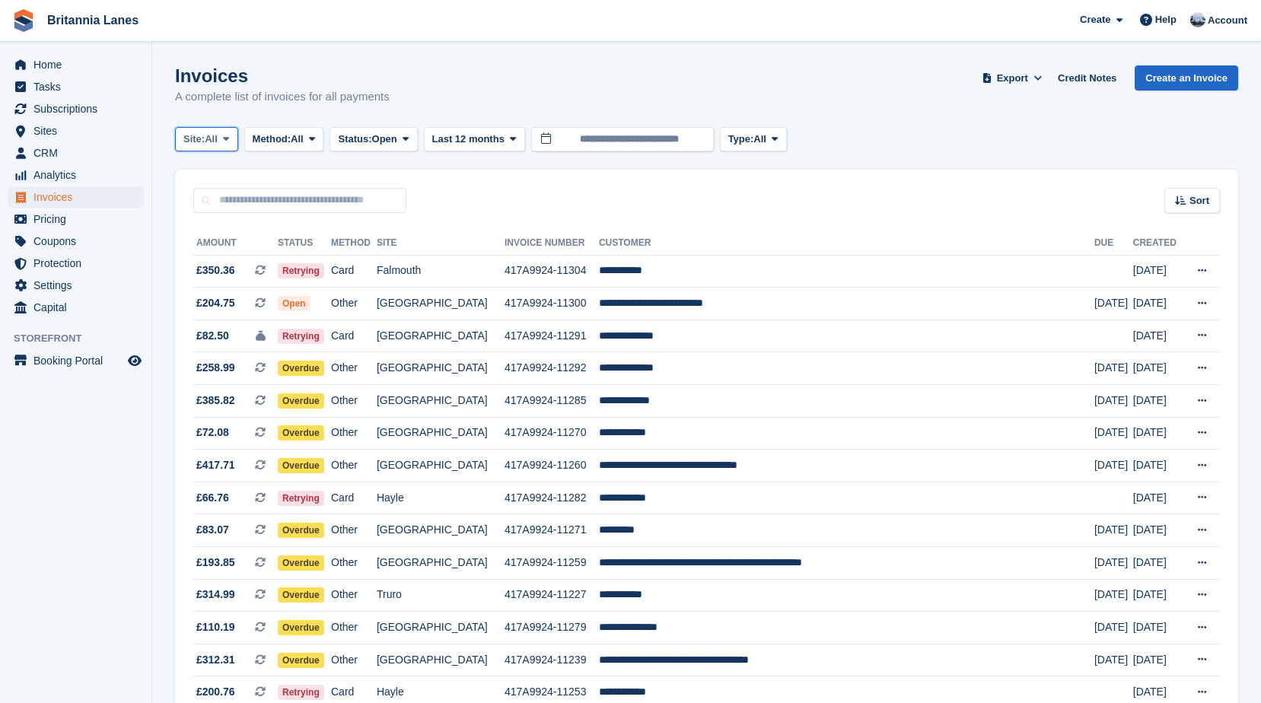
click at [202, 146] on span "Site:" at bounding box center [193, 139] width 21 height 15
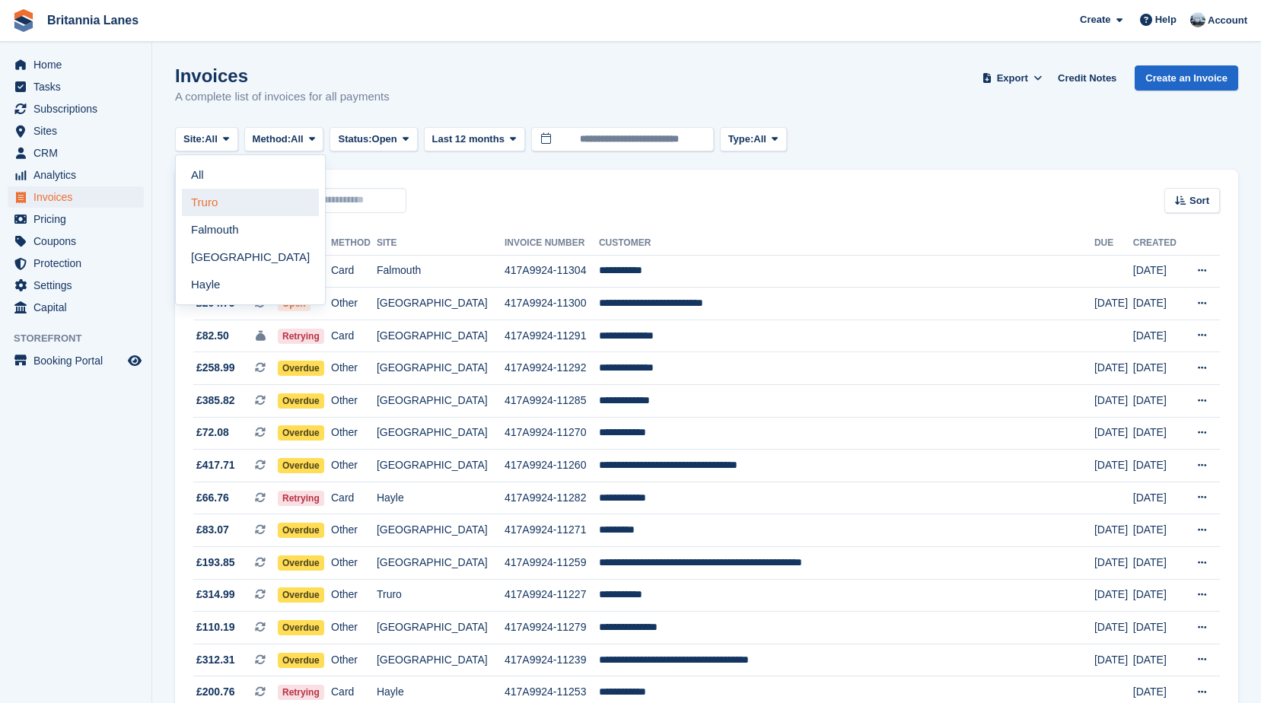
click at [247, 209] on link "Truro" at bounding box center [250, 202] width 137 height 27
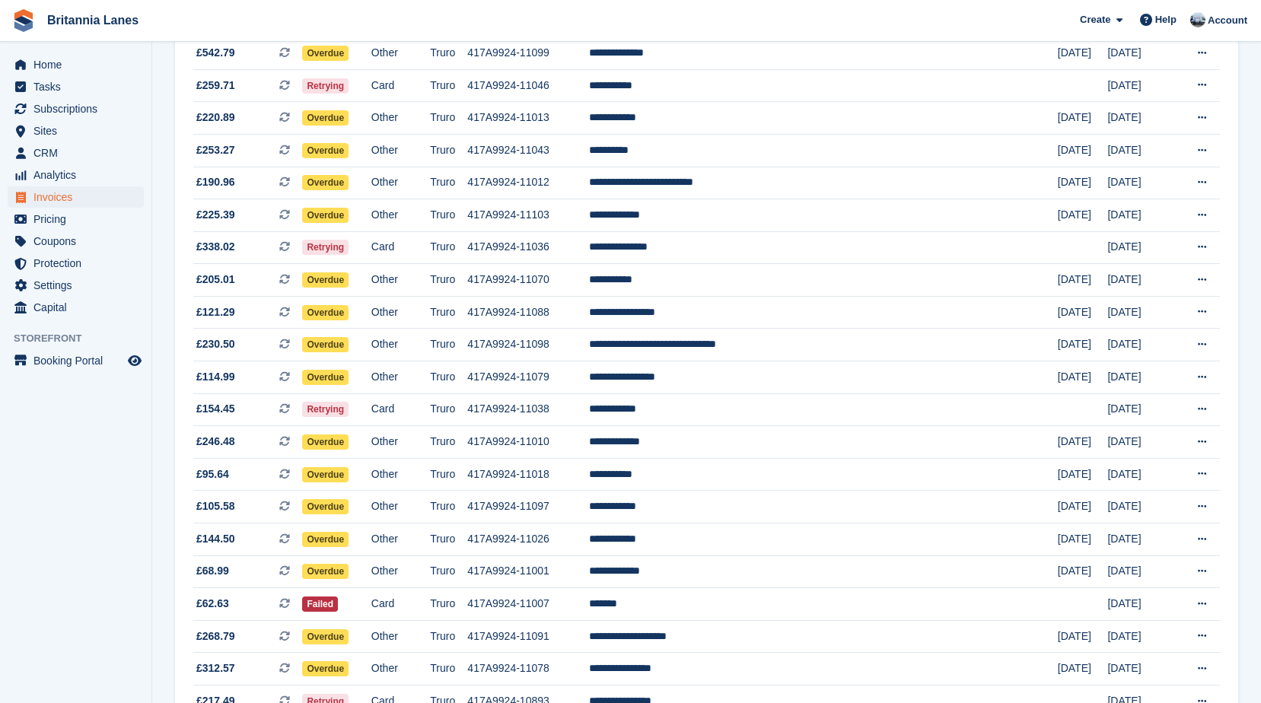
scroll to position [1248, 0]
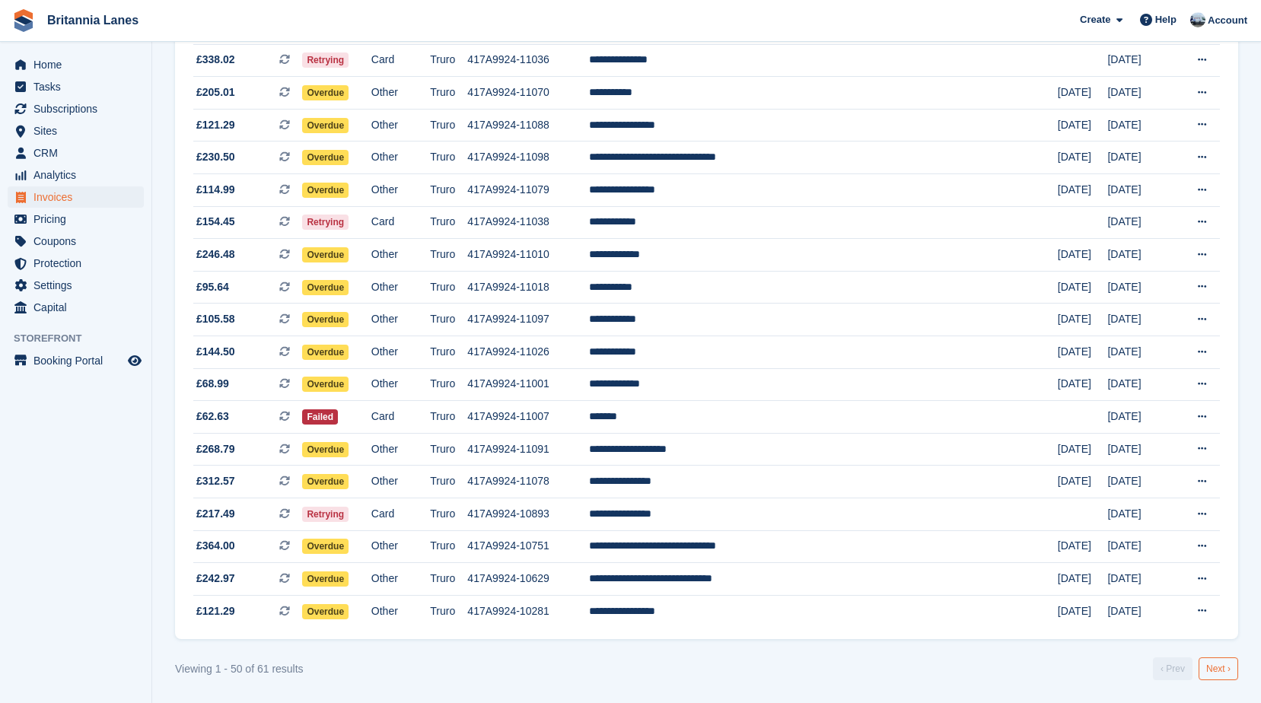
click at [1205, 668] on link "Next ›" at bounding box center [1218, 668] width 40 height 23
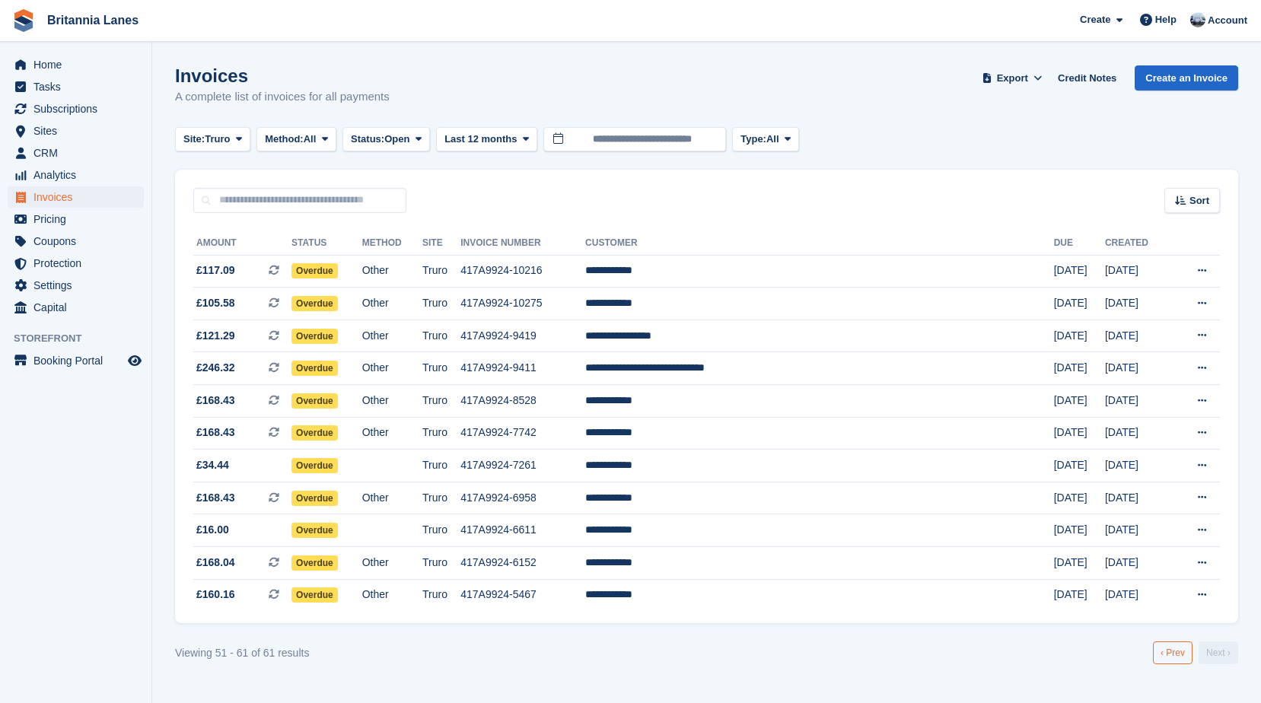
click at [1180, 654] on link "‹ Prev" at bounding box center [1173, 652] width 40 height 23
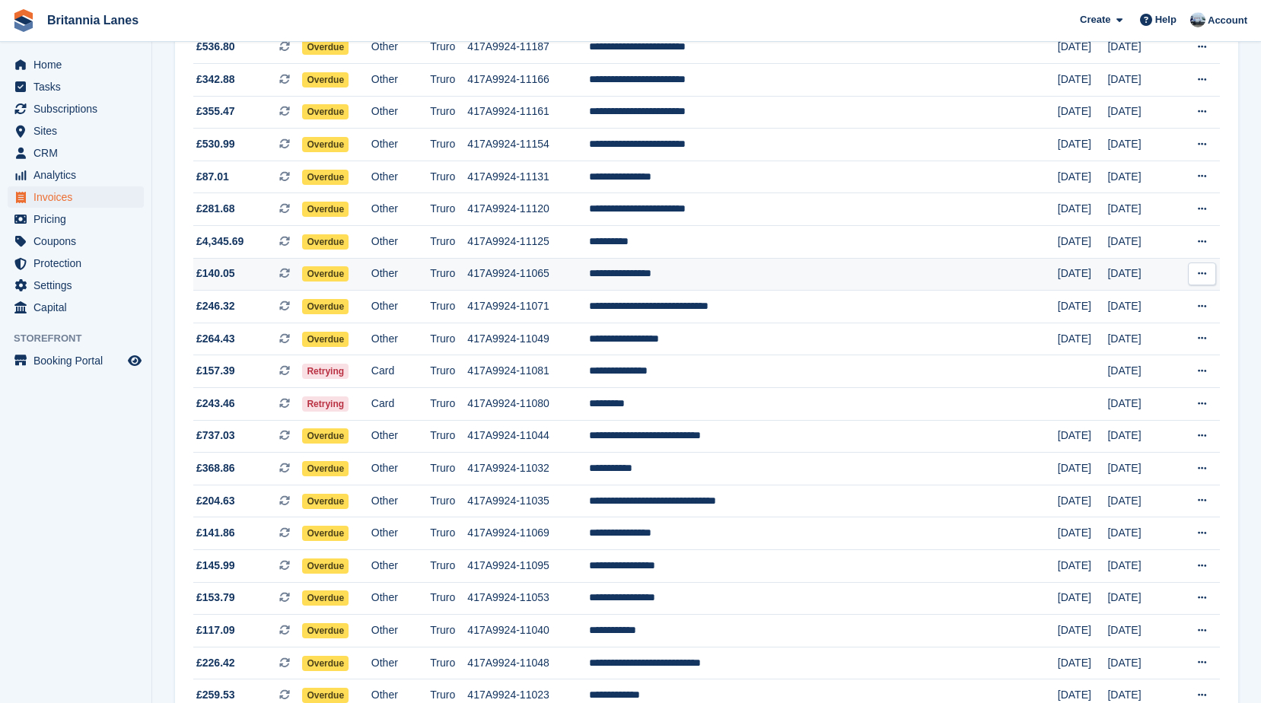
scroll to position [335, 0]
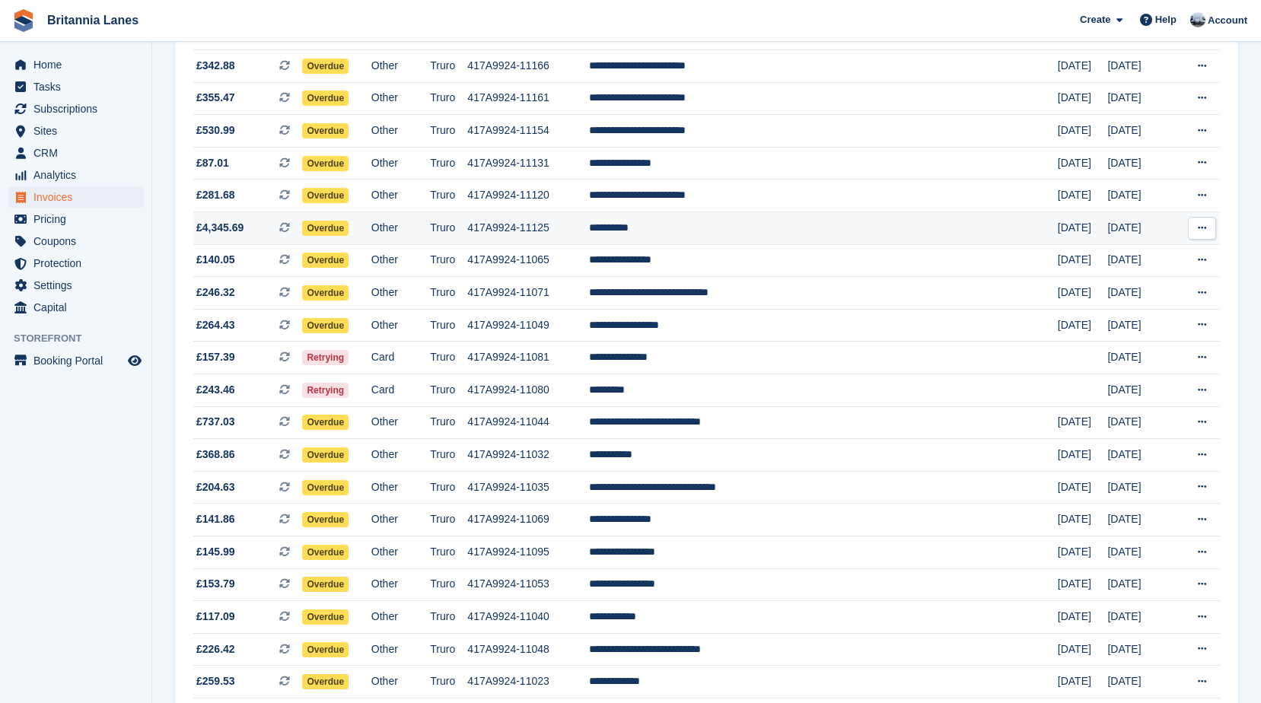
click at [269, 225] on span "£4,345.69 This is a recurring subscription invoice." at bounding box center [247, 228] width 109 height 16
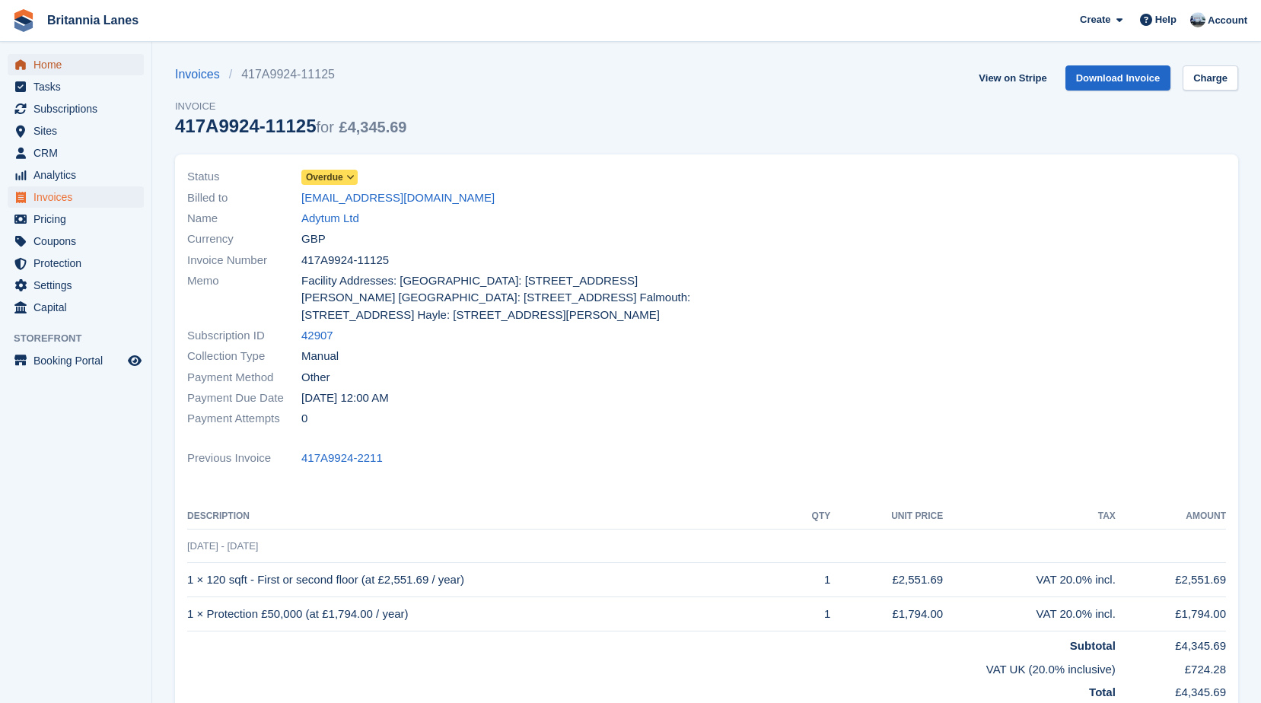
click at [66, 67] on span "Home" at bounding box center [78, 64] width 91 height 21
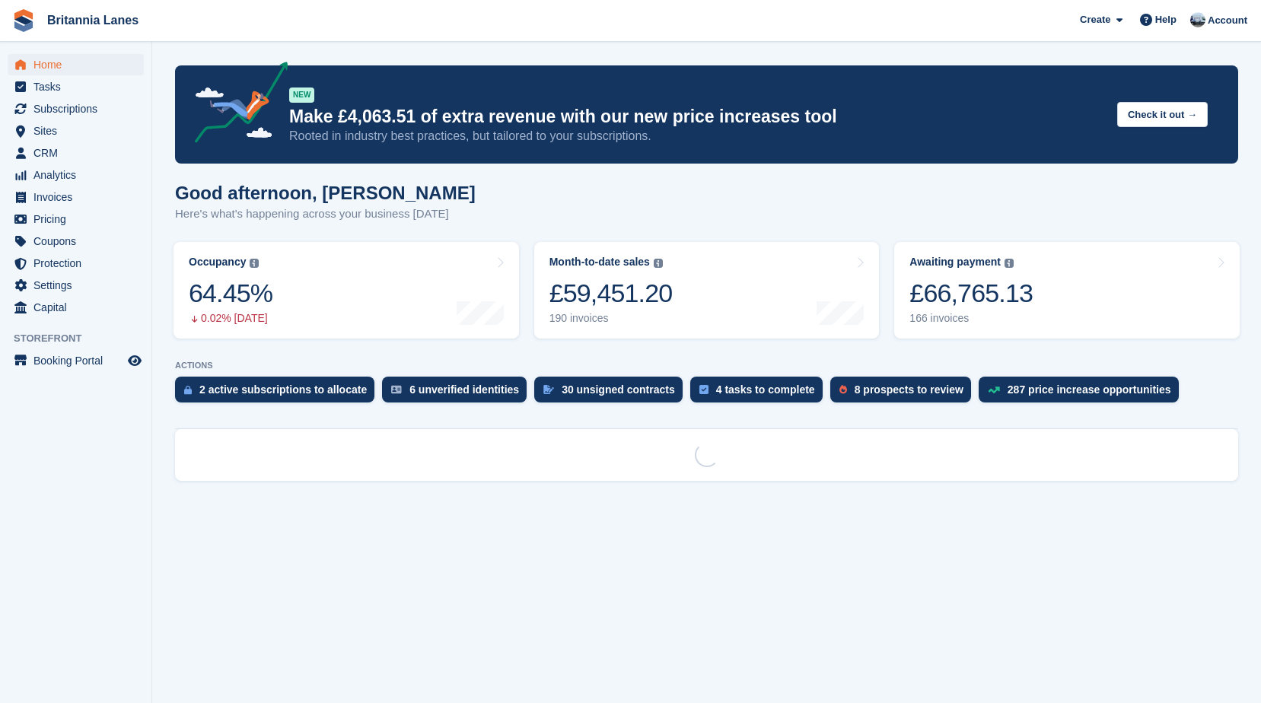
click at [548, 237] on turbo-frame "Month-to-date sales The sum of all finalised invoices generated this month to d…" at bounding box center [706, 290] width 361 height 112
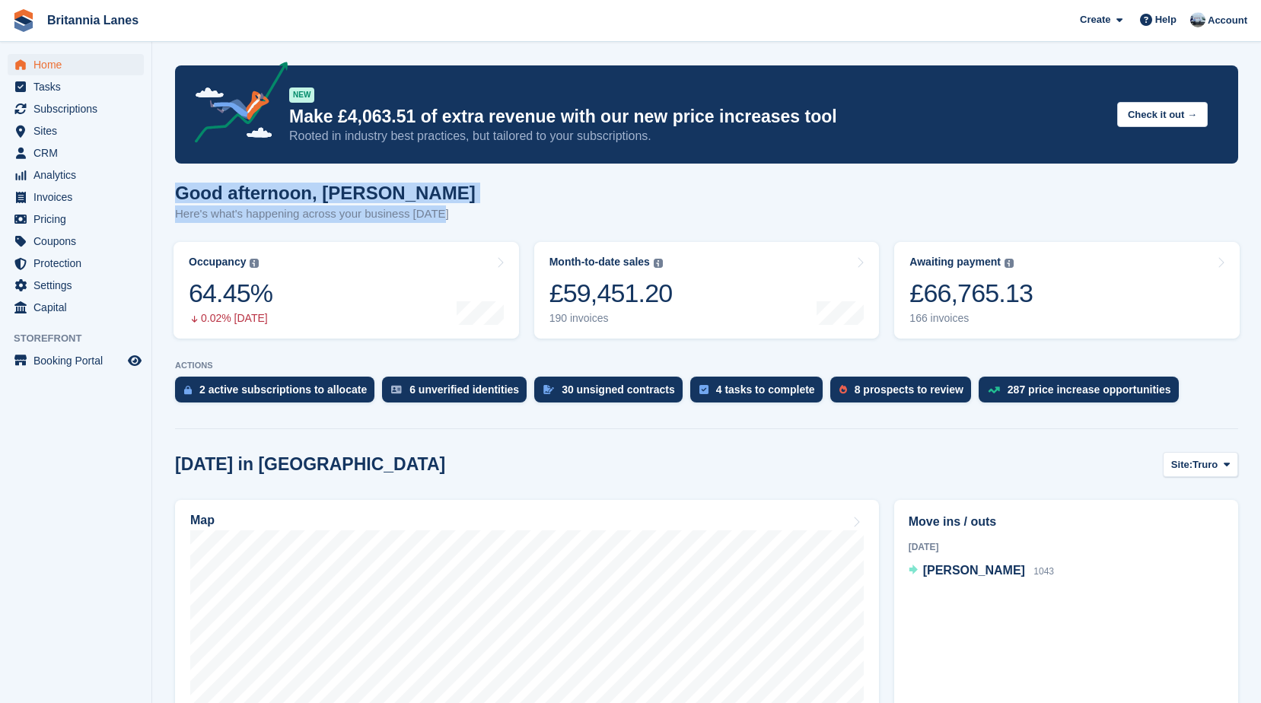
drag, startPoint x: 133, startPoint y: 186, endPoint x: 170, endPoint y: 189, distance: 36.6
click at [418, 191] on h1 "Good afternoon, [PERSON_NAME]" at bounding box center [325, 193] width 301 height 21
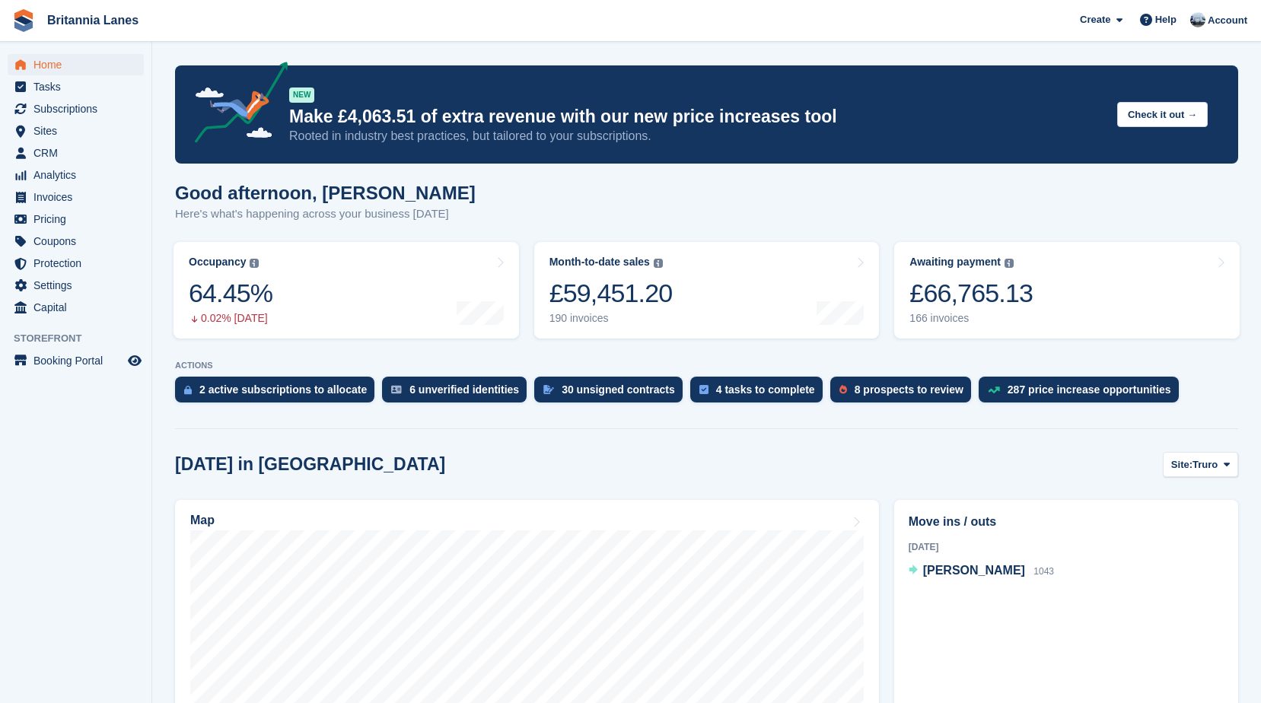
click at [418, 191] on h1 "Good afternoon, [PERSON_NAME]" at bounding box center [325, 193] width 301 height 21
click at [392, 196] on h1 "Good afternoon, [PERSON_NAME]" at bounding box center [325, 193] width 301 height 21
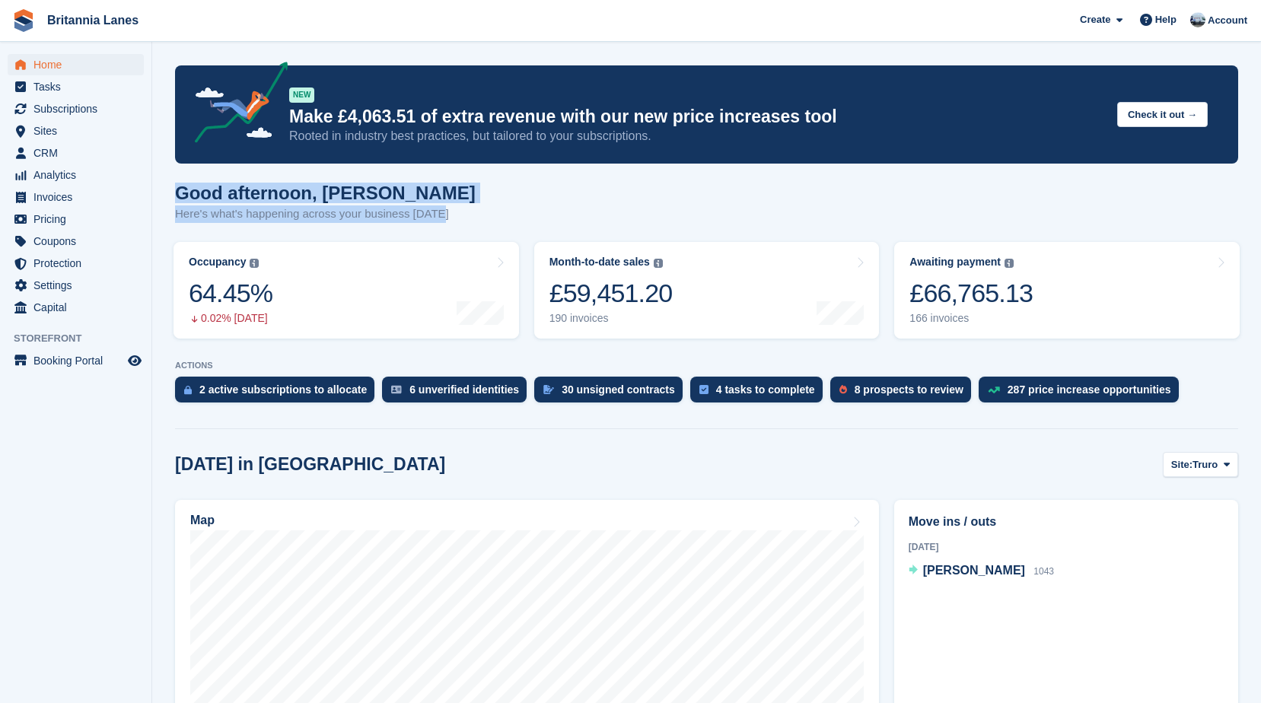
drag, startPoint x: 442, startPoint y: 217, endPoint x: 174, endPoint y: 201, distance: 268.3
drag, startPoint x: 174, startPoint y: 201, endPoint x: 385, endPoint y: 186, distance: 211.3
click at [385, 186] on h1 "Good afternoon, [PERSON_NAME]" at bounding box center [325, 193] width 301 height 21
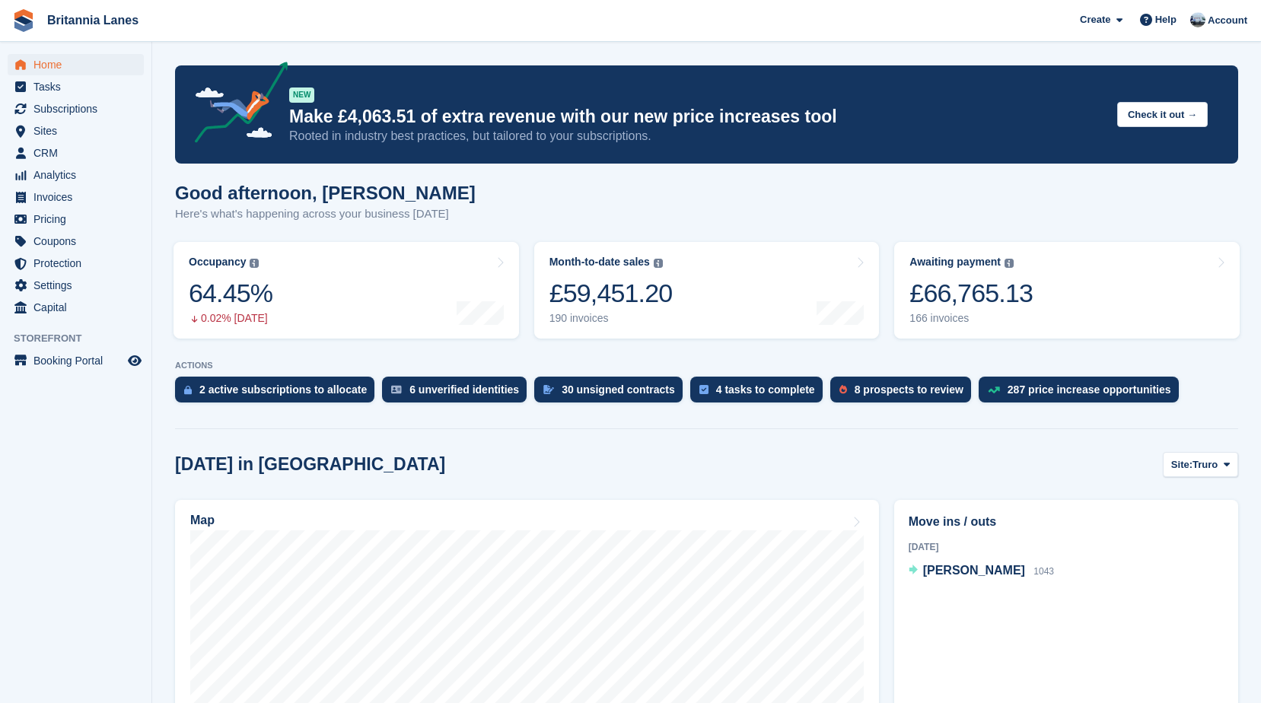
click at [435, 185] on h1 "Good afternoon, [PERSON_NAME]" at bounding box center [325, 193] width 301 height 21
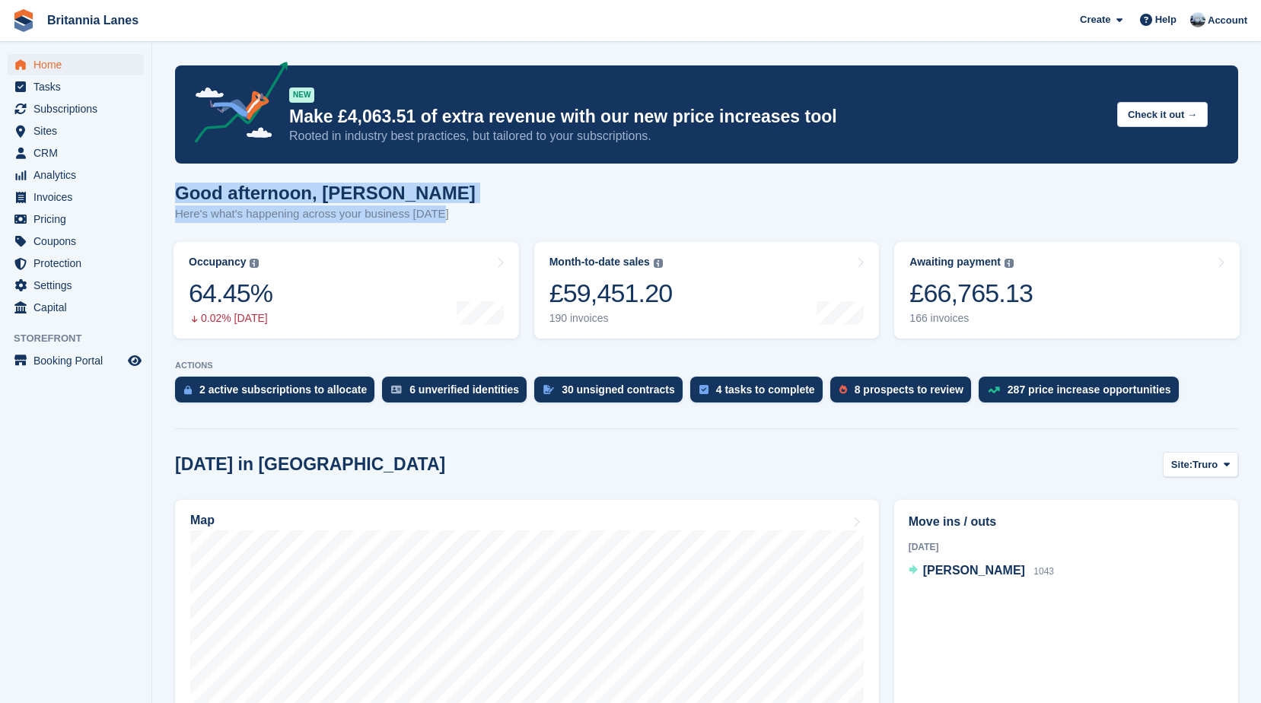
drag, startPoint x: 440, startPoint y: 212, endPoint x: 179, endPoint y: 186, distance: 263.0
click at [179, 186] on div "Good afternoon, [PERSON_NAME] Here's what's happening across your business [DAT…" at bounding box center [706, 212] width 1063 height 59
drag, startPoint x: 179, startPoint y: 186, endPoint x: 423, endPoint y: 172, distance: 244.6
